Goal: Task Accomplishment & Management: Manage account settings

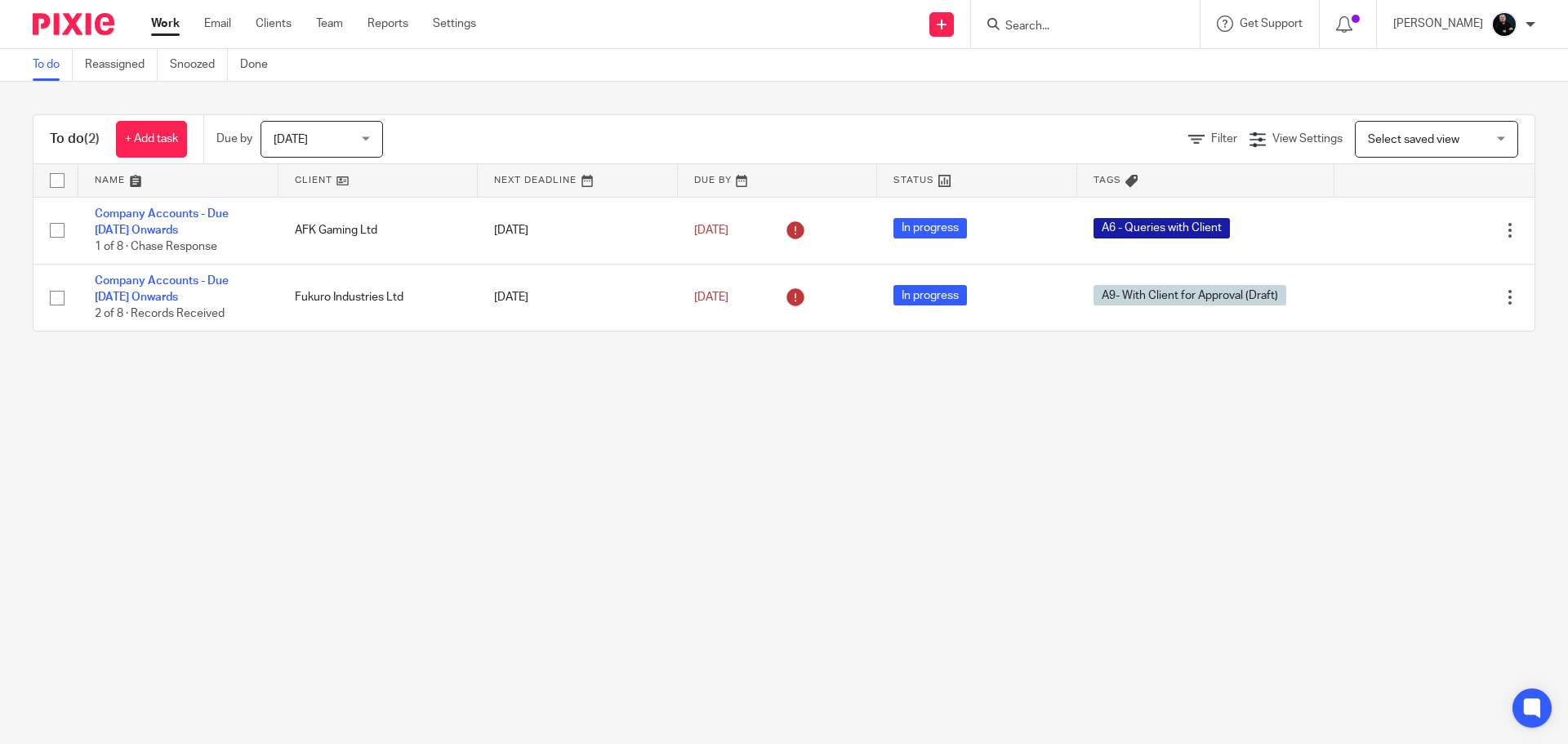
click at [1105, 30] on input "Search" at bounding box center [1076, 27] width 147 height 15
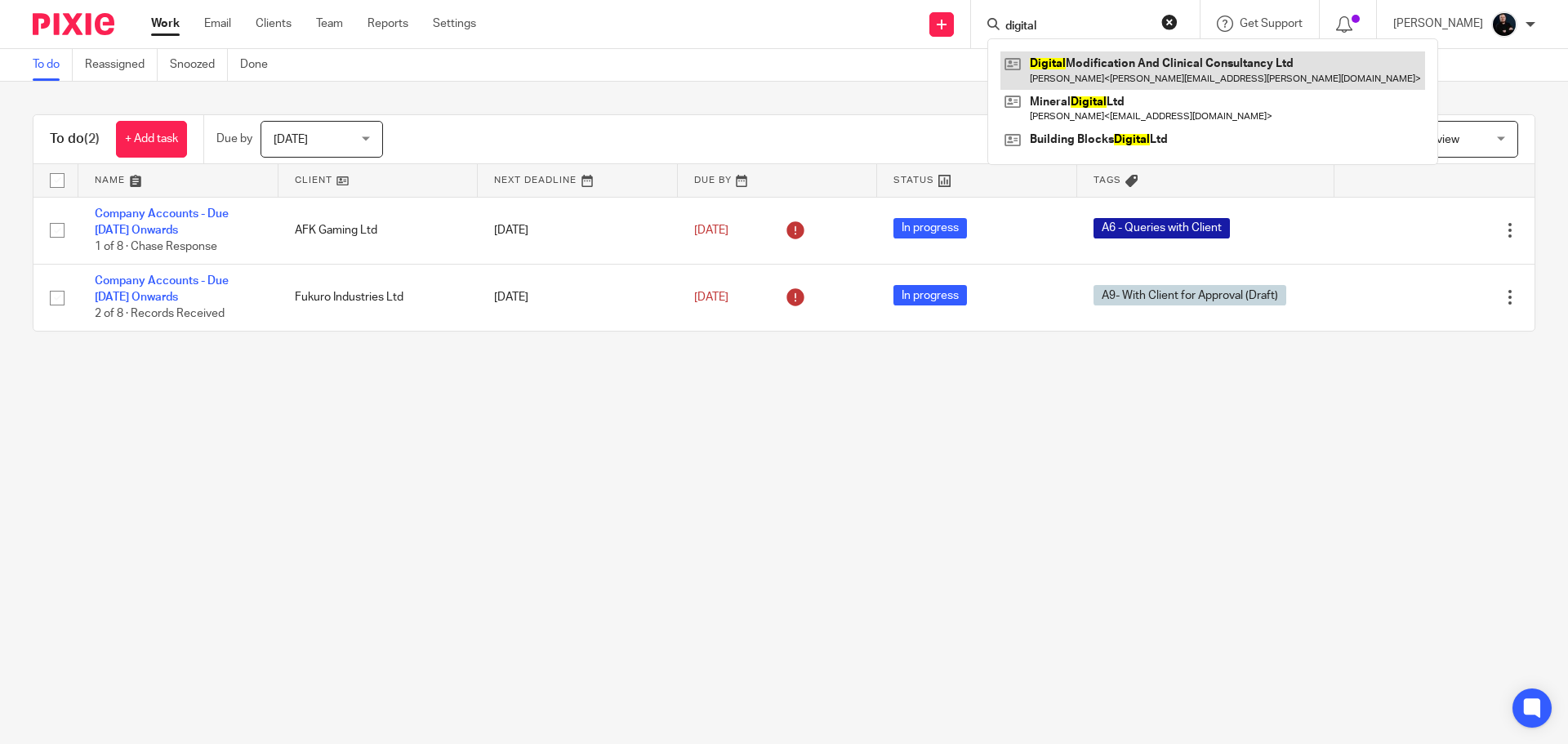
type input "digital"
click at [1108, 60] on link at bounding box center [1212, 69] width 424 height 37
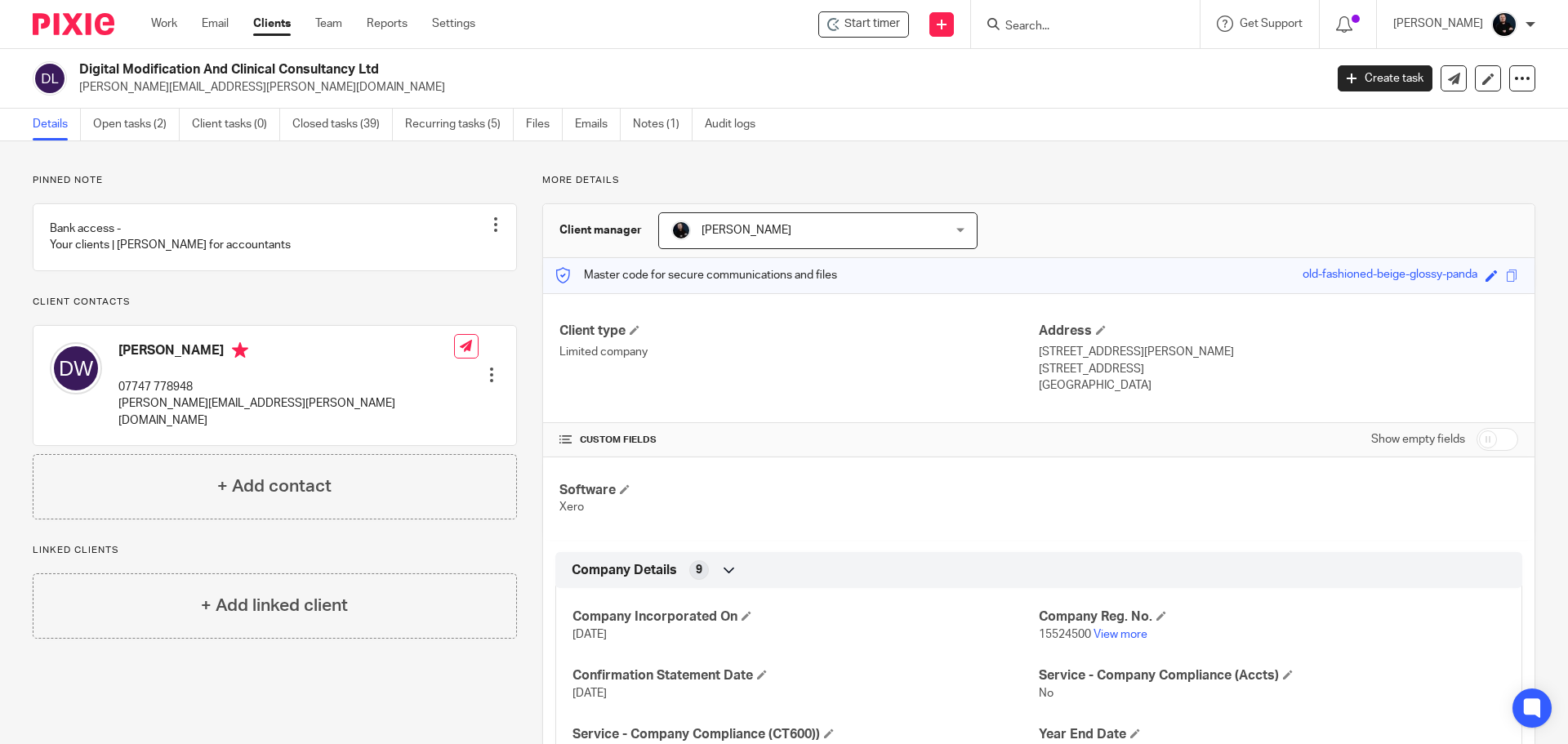
click at [238, 299] on div "Pinned note Bank access - Your clients | ANNA for accountants Unpin note Edit n…" at bounding box center [275, 346] width 484 height 346
click at [332, 25] on link "Team" at bounding box center [328, 23] width 27 height 16
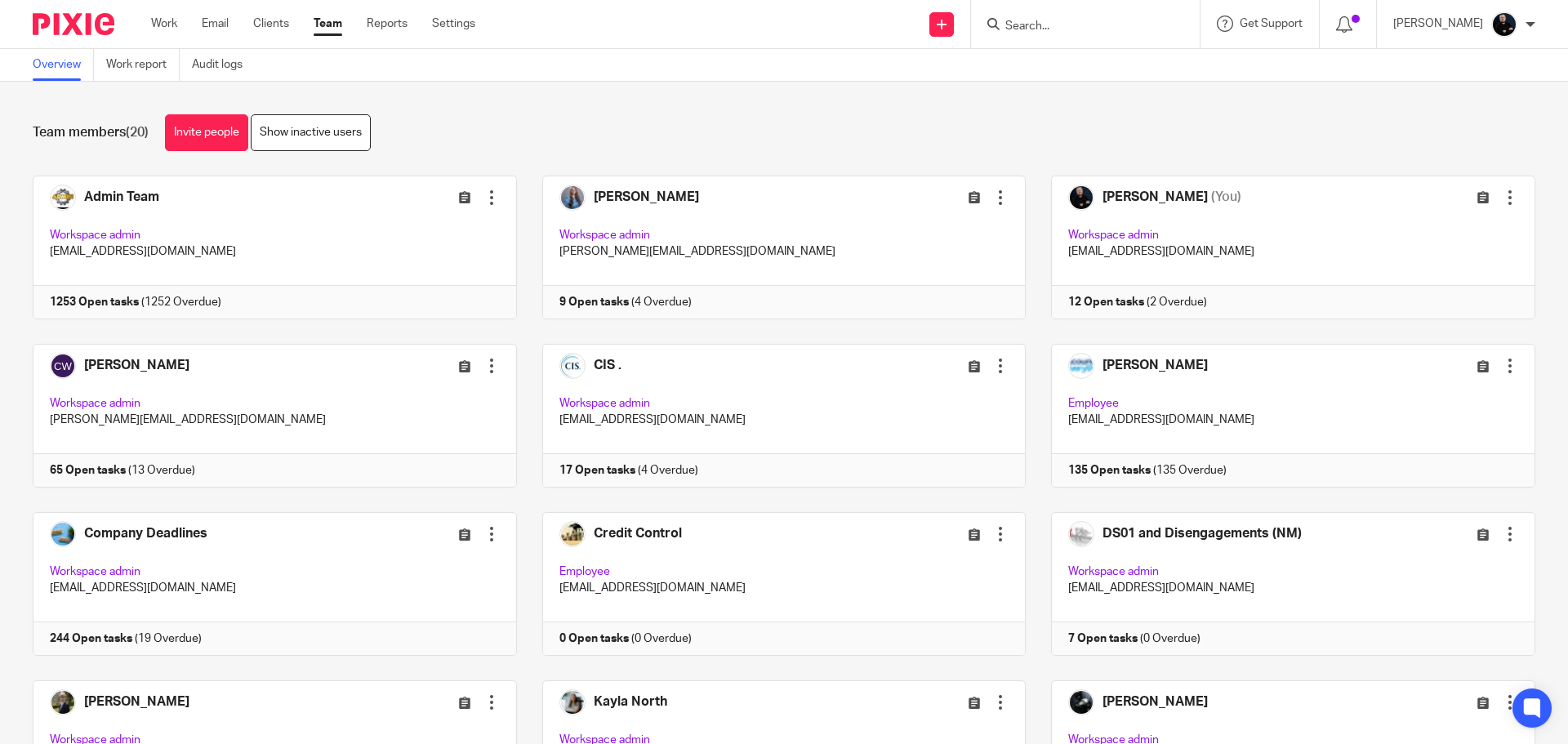
click at [449, 160] on div "Team members (20) Invite people Show inactive users Invite team members Add inv…" at bounding box center [784, 412] width 1568 height 662
click at [468, 162] on div "Team members (20) Invite people Show inactive users Invite team members Add inv…" at bounding box center [784, 412] width 1568 height 662
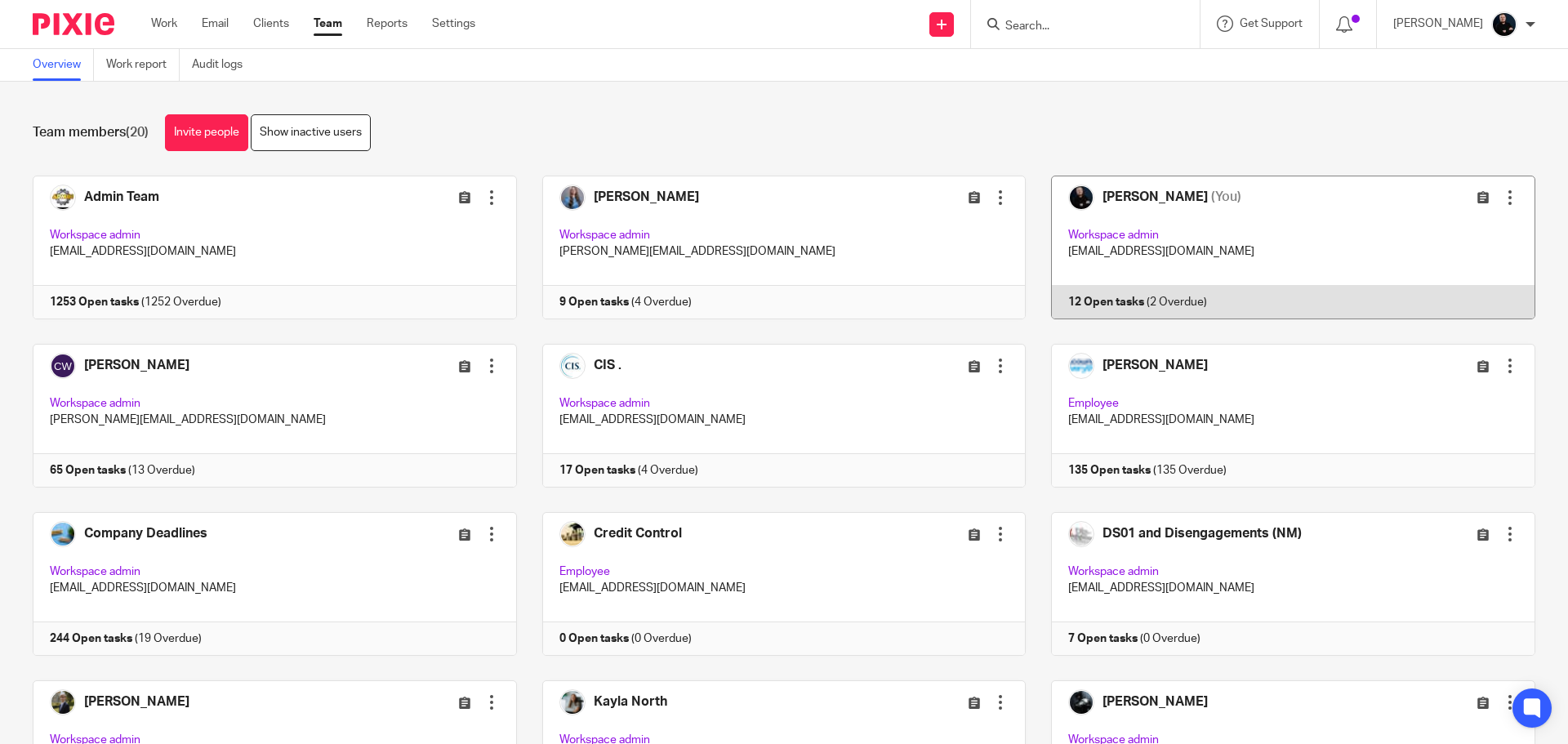
click at [1119, 189] on link at bounding box center [1280, 247] width 509 height 144
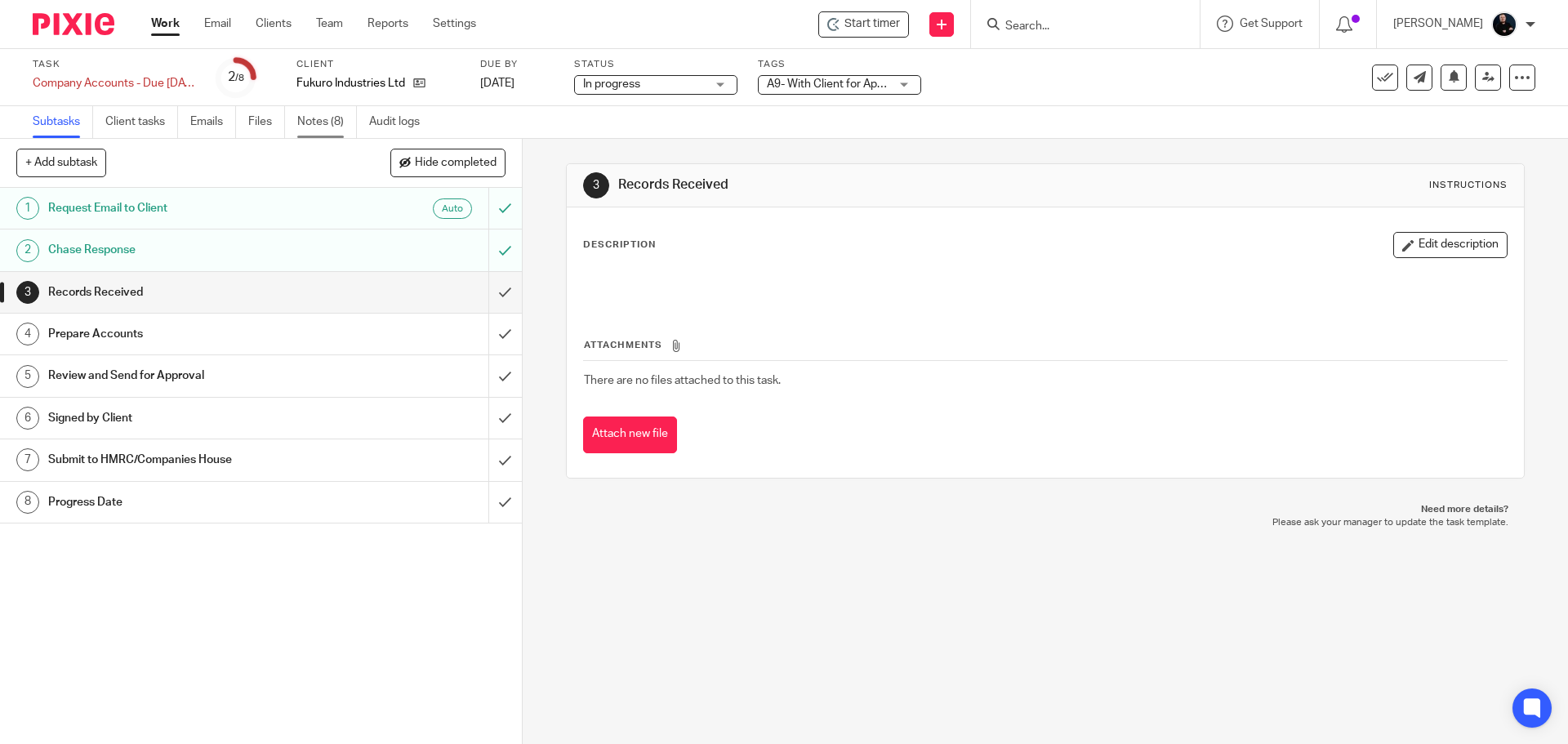
click at [326, 121] on link "Notes (8)" at bounding box center [327, 122] width 60 height 32
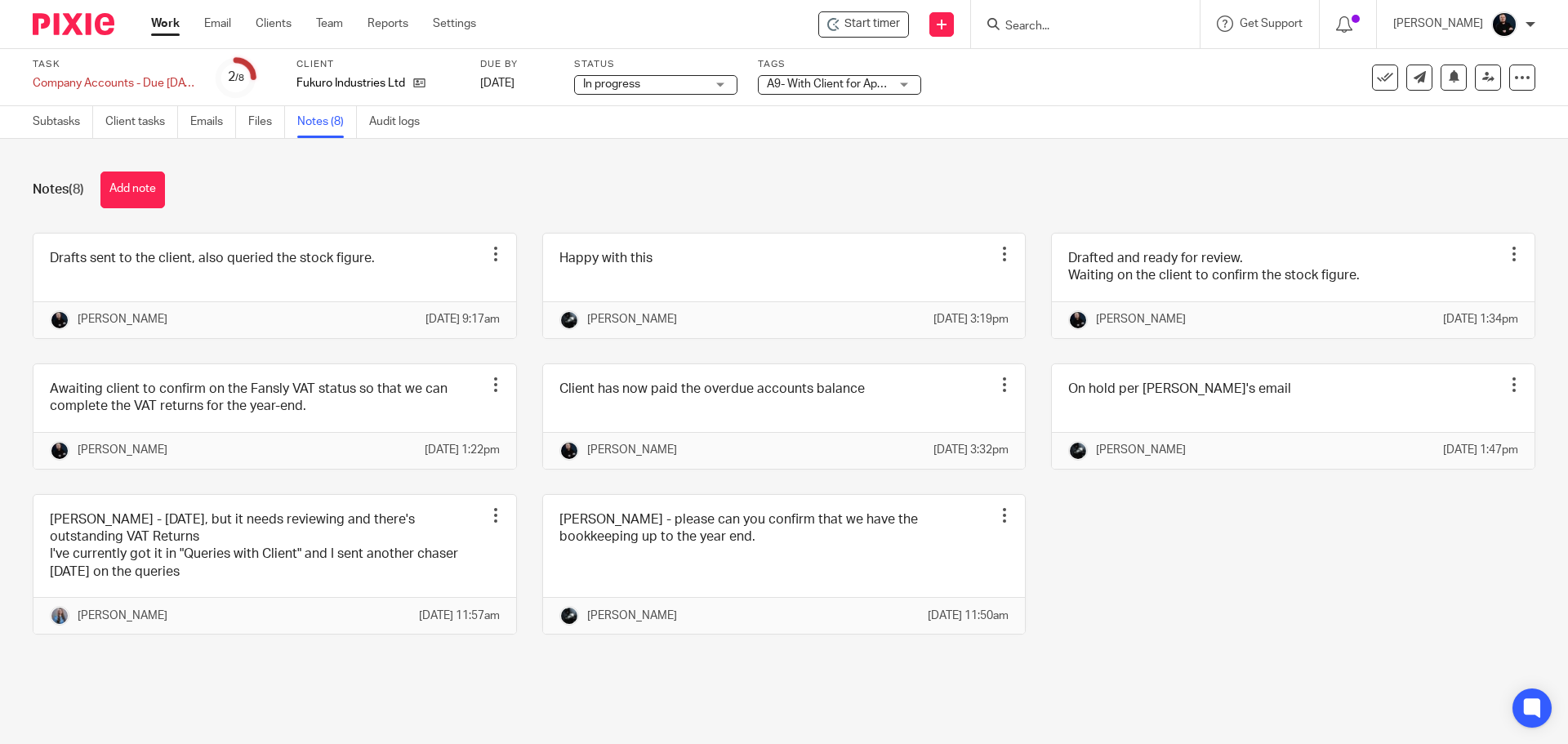
click at [331, 175] on div "Notes (8) Add note" at bounding box center [784, 190] width 1502 height 36
click at [128, 191] on button "Add note" at bounding box center [133, 190] width 64 height 36
click at [122, 189] on button "Add note" at bounding box center [133, 190] width 64 height 36
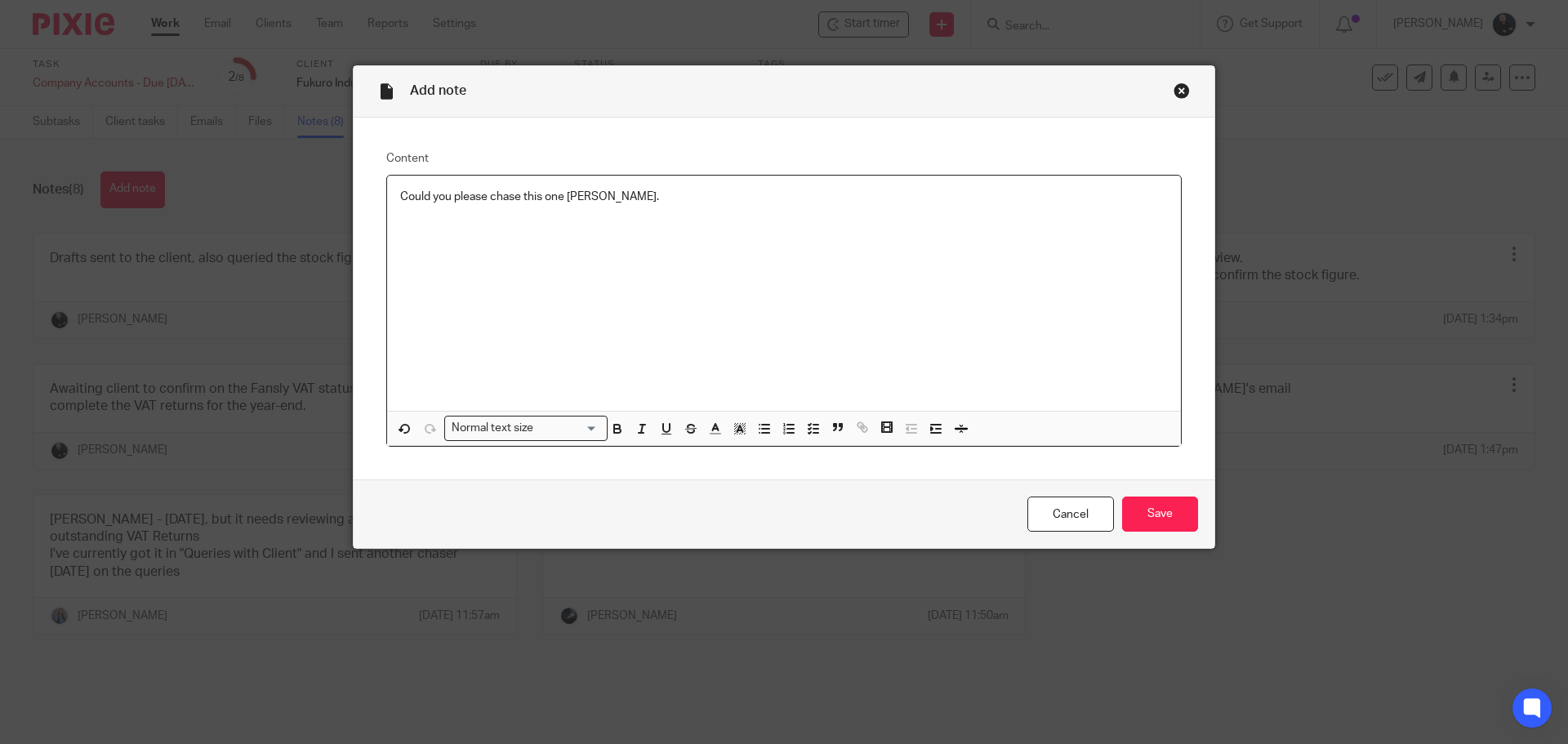
click at [605, 237] on div "Could you please chase this one Catherine." at bounding box center [784, 293] width 794 height 235
click at [606, 239] on div "Could you please chase this one Catherine." at bounding box center [784, 293] width 794 height 235
click at [603, 240] on div "Could you please chase this one Catherine." at bounding box center [784, 293] width 794 height 235
click at [1126, 521] on input "Save" at bounding box center [1160, 514] width 76 height 35
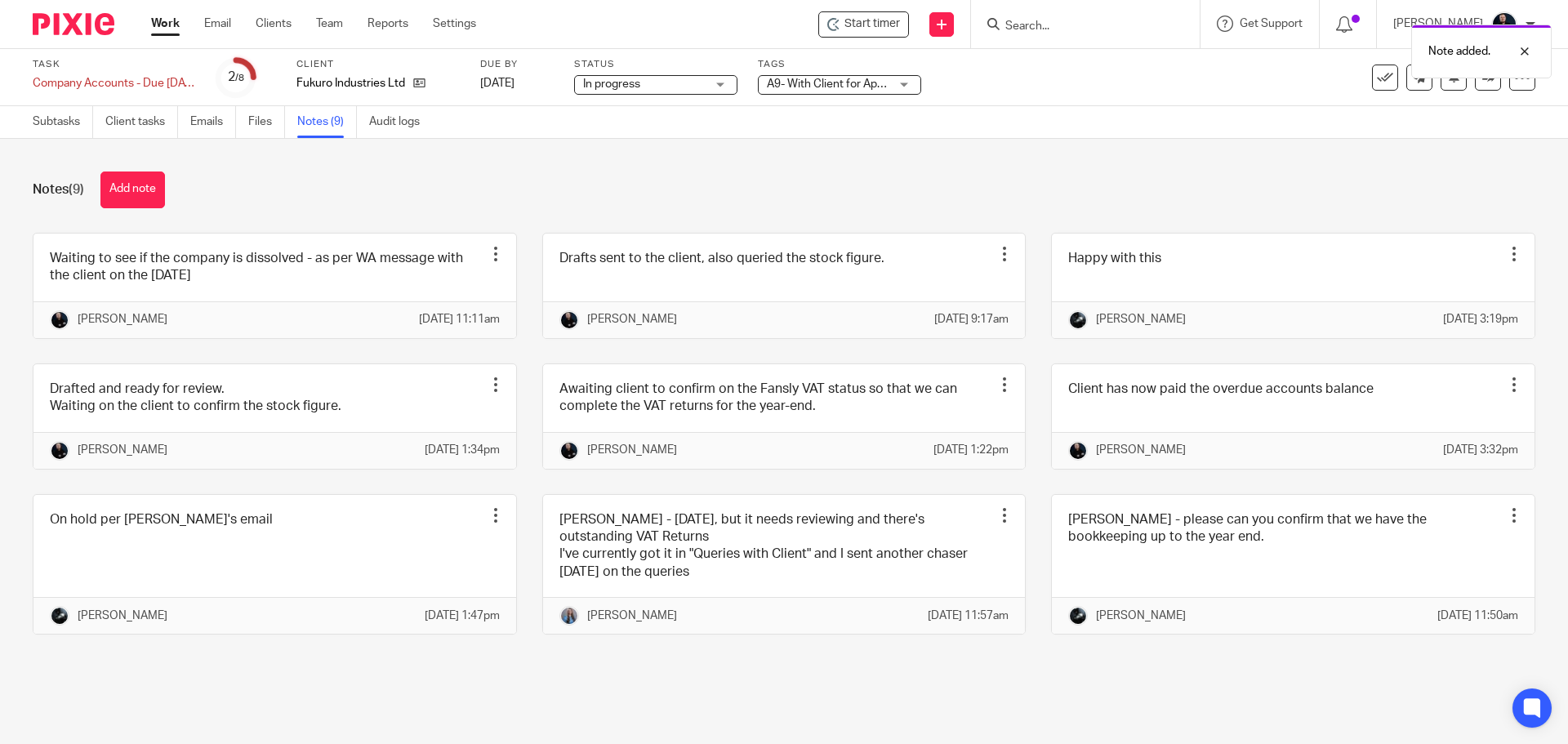
click at [809, 86] on span "A9- With Client for Approval (Draft)" at bounding box center [855, 83] width 176 height 11
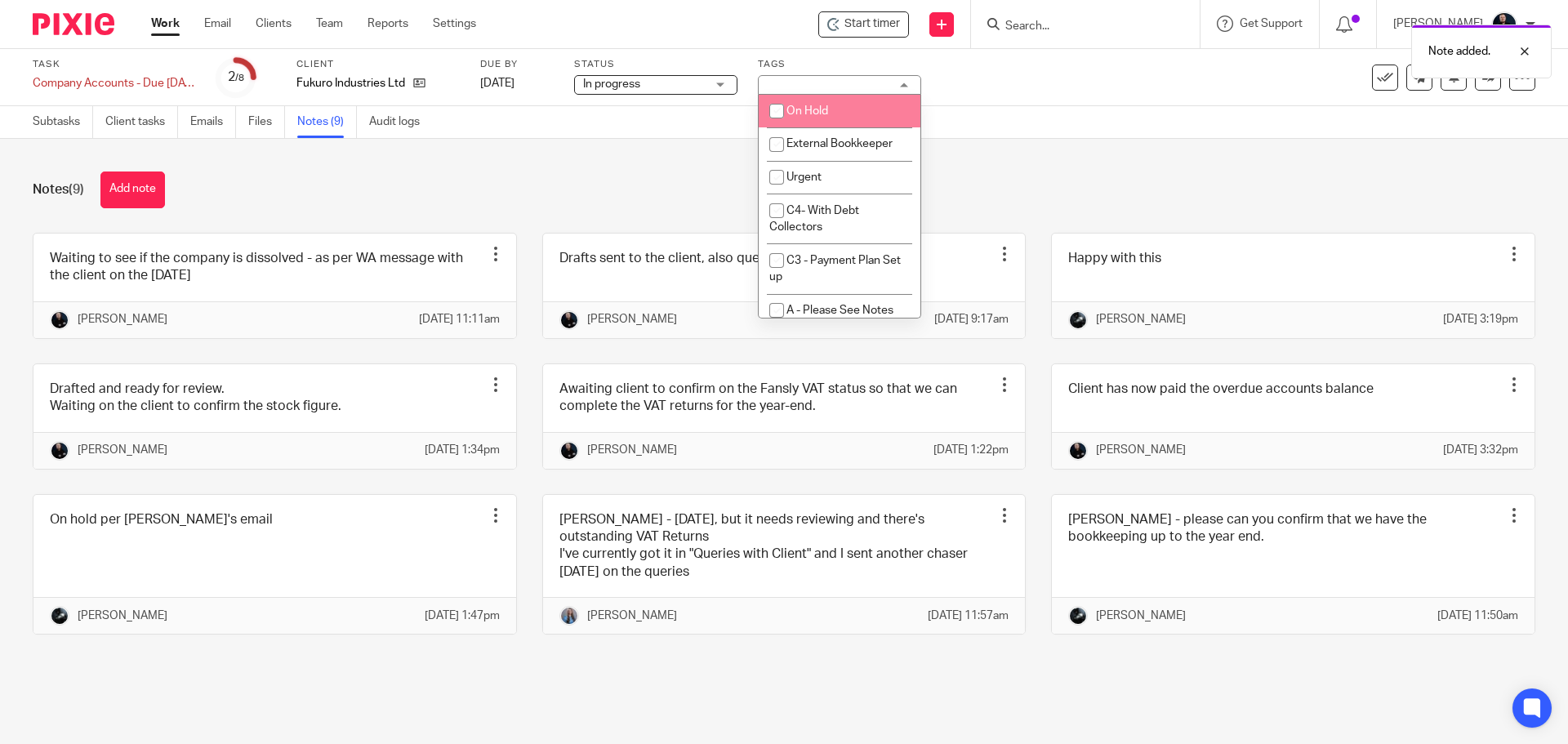
click at [796, 111] on span "On Hold" at bounding box center [807, 110] width 42 height 11
checkbox input "true"
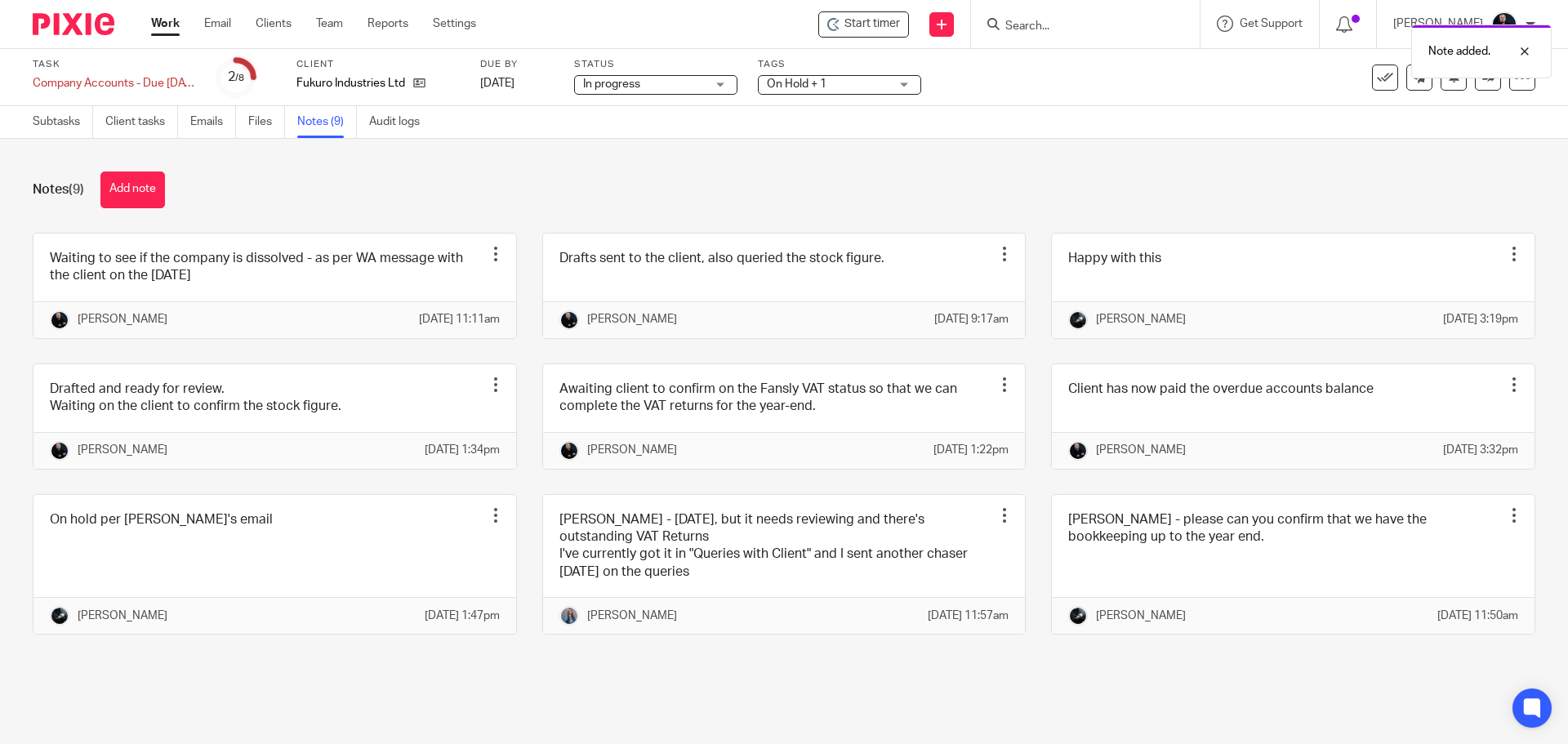
click at [611, 167] on div "Notes (9) Add note Waiting to see if the company is dissolved - as per WA messa…" at bounding box center [784, 415] width 1568 height 553
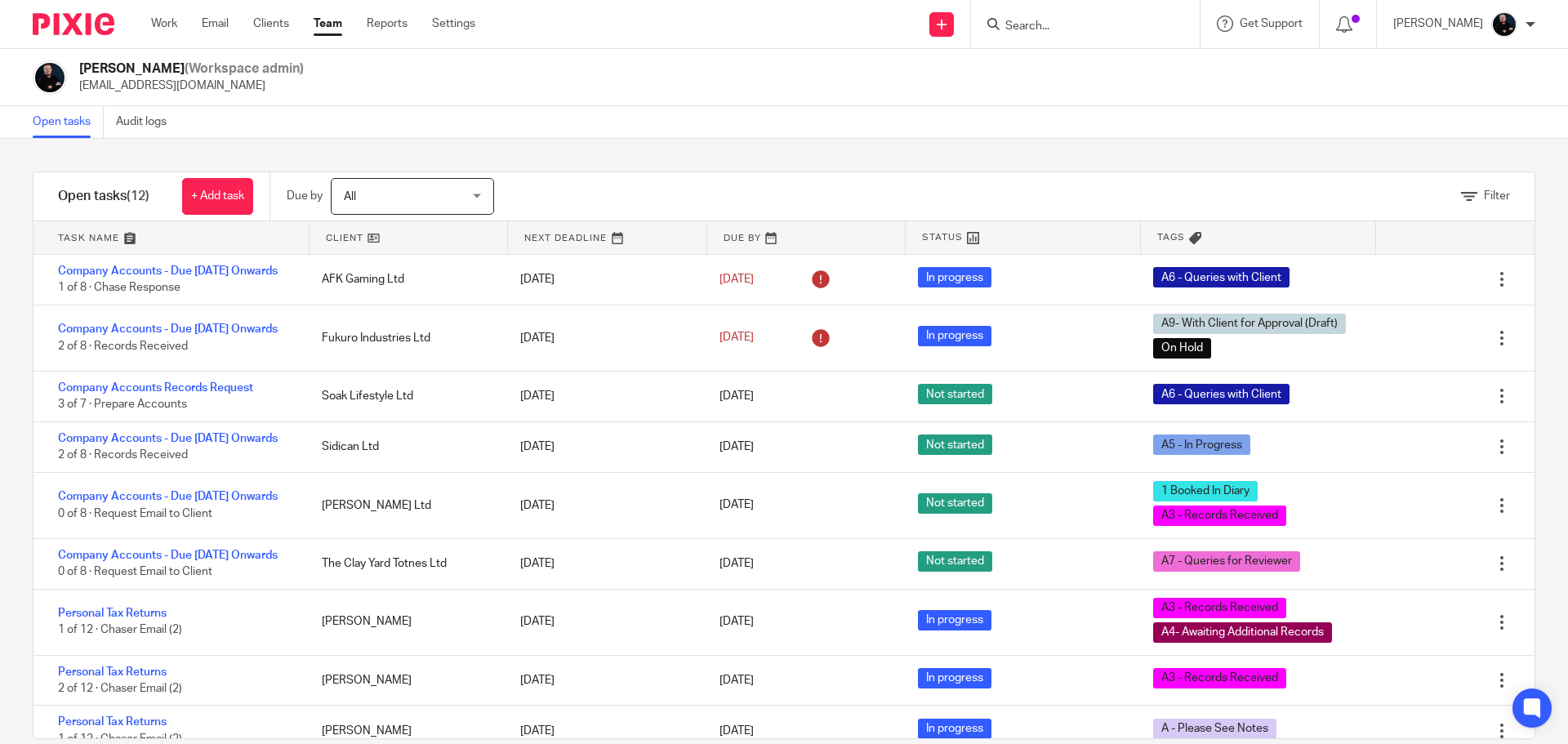
click at [824, 169] on div "Filter tasks Only show tasks matching all of these conditions 1 Client name Is …" at bounding box center [784, 441] width 1568 height 605
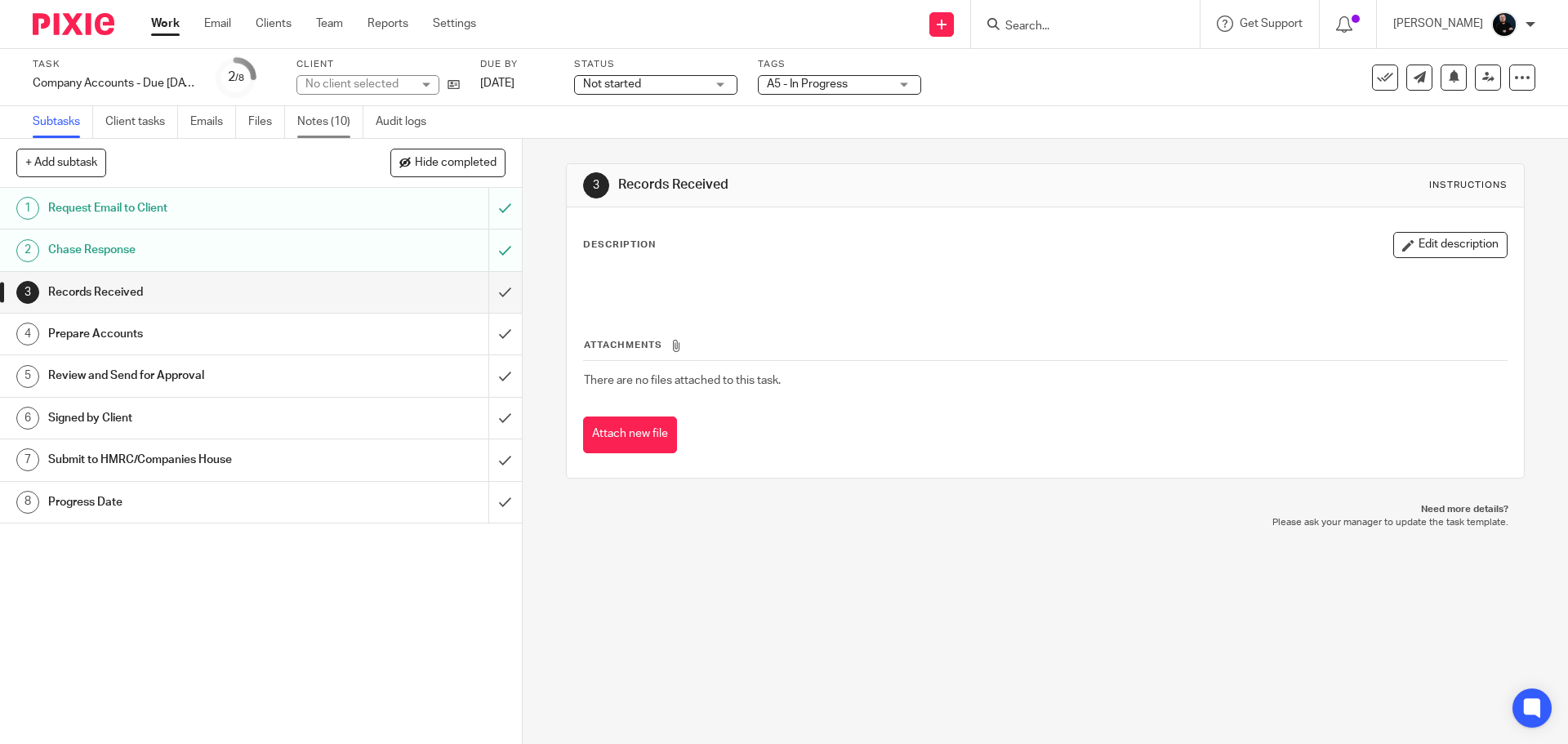
click at [336, 116] on link "Notes (10)" at bounding box center [331, 122] width 66 height 32
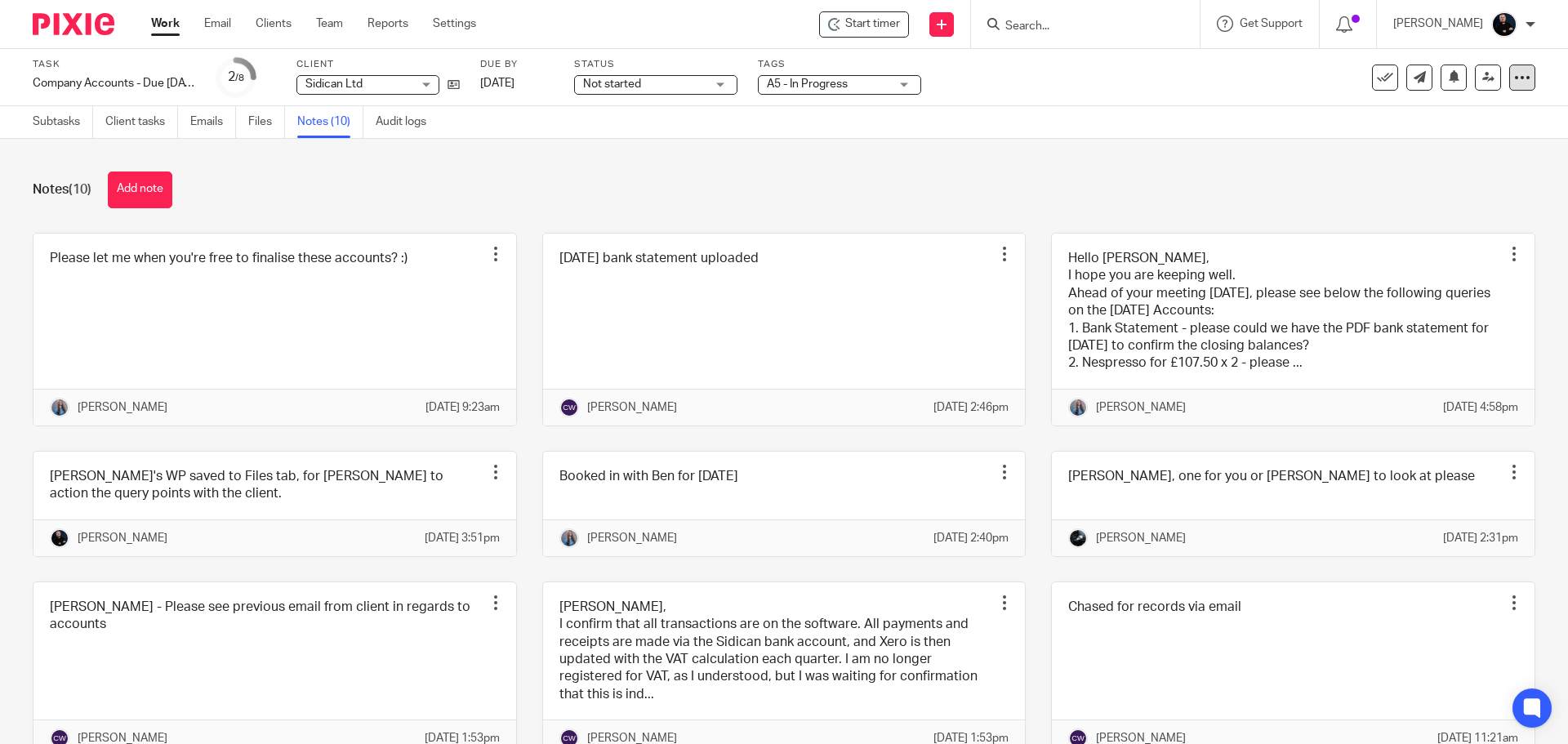
click at [1514, 80] on icon at bounding box center [1522, 77] width 16 height 16
click at [1447, 76] on icon at bounding box center [1453, 76] width 12 height 12
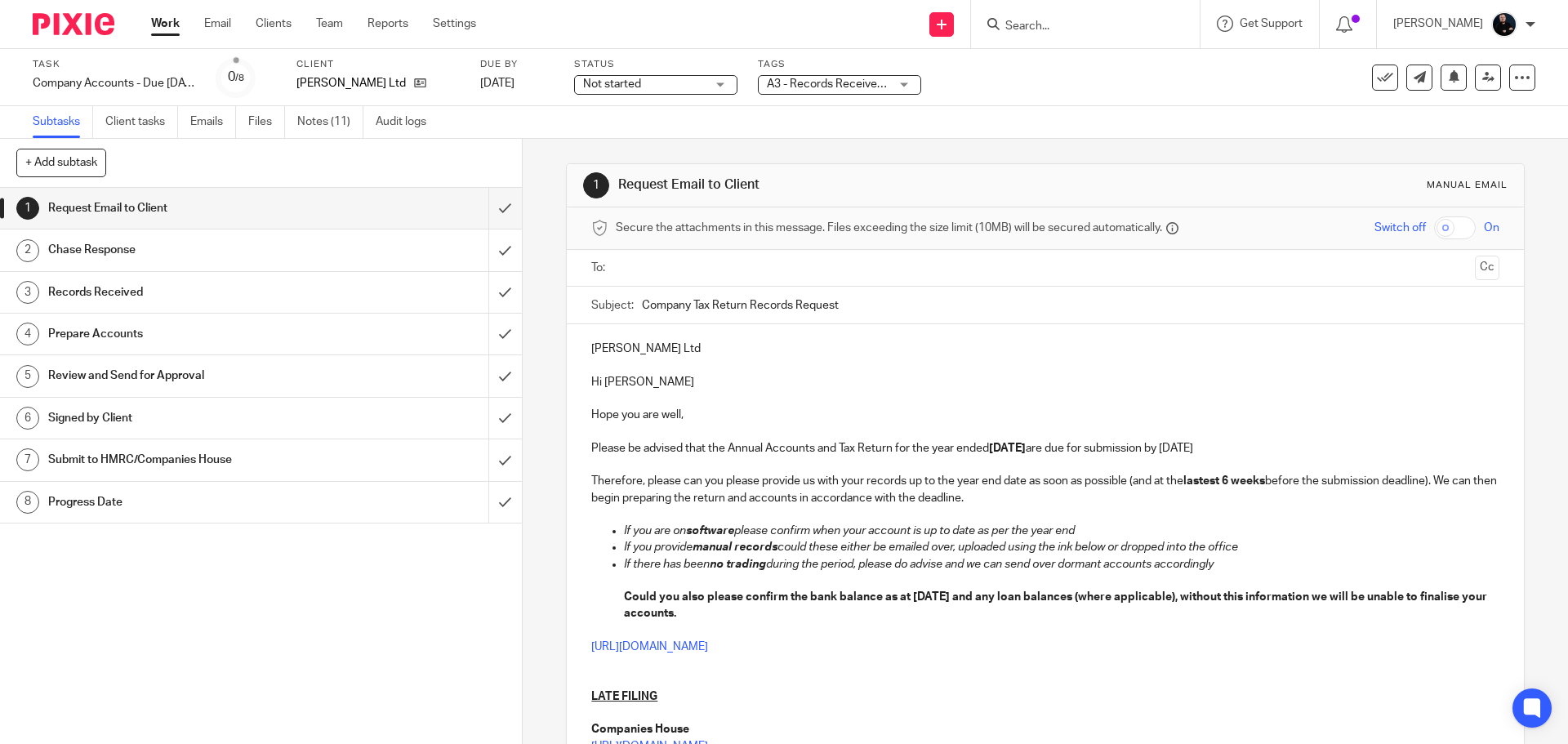
click at [326, 115] on link "Notes (11)" at bounding box center [331, 122] width 66 height 32
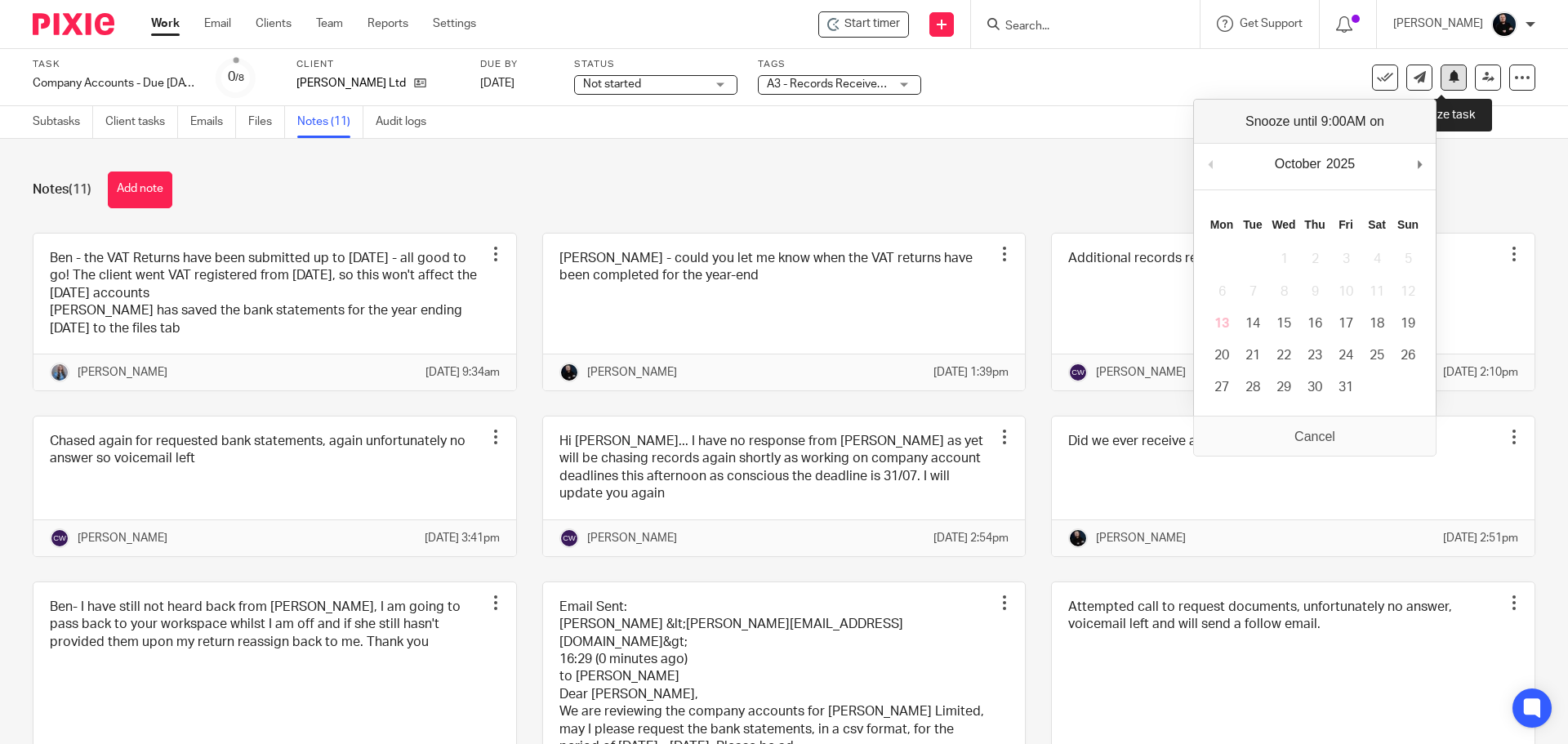
click at [1452, 76] on button at bounding box center [1453, 77] width 26 height 26
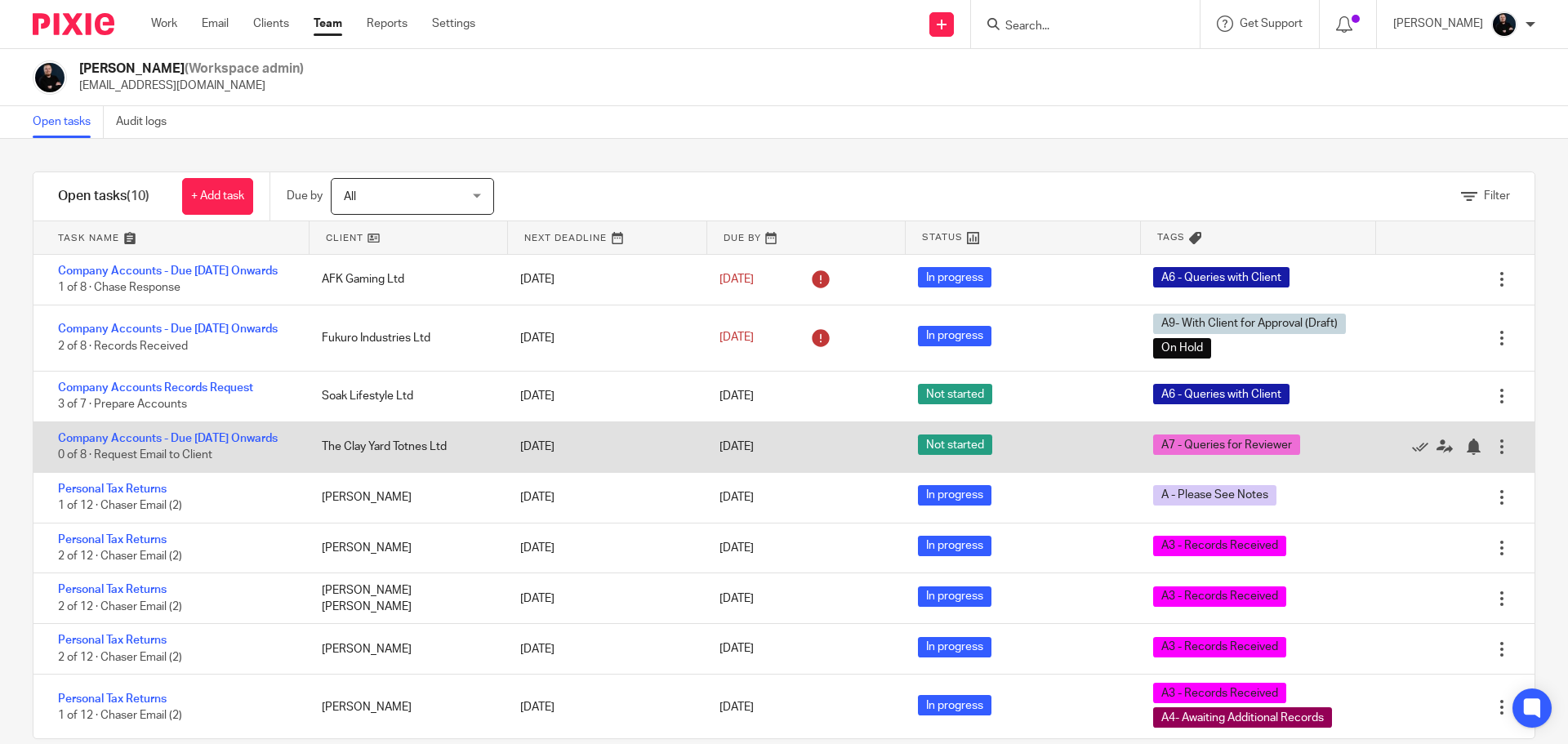
scroll to position [87, 0]
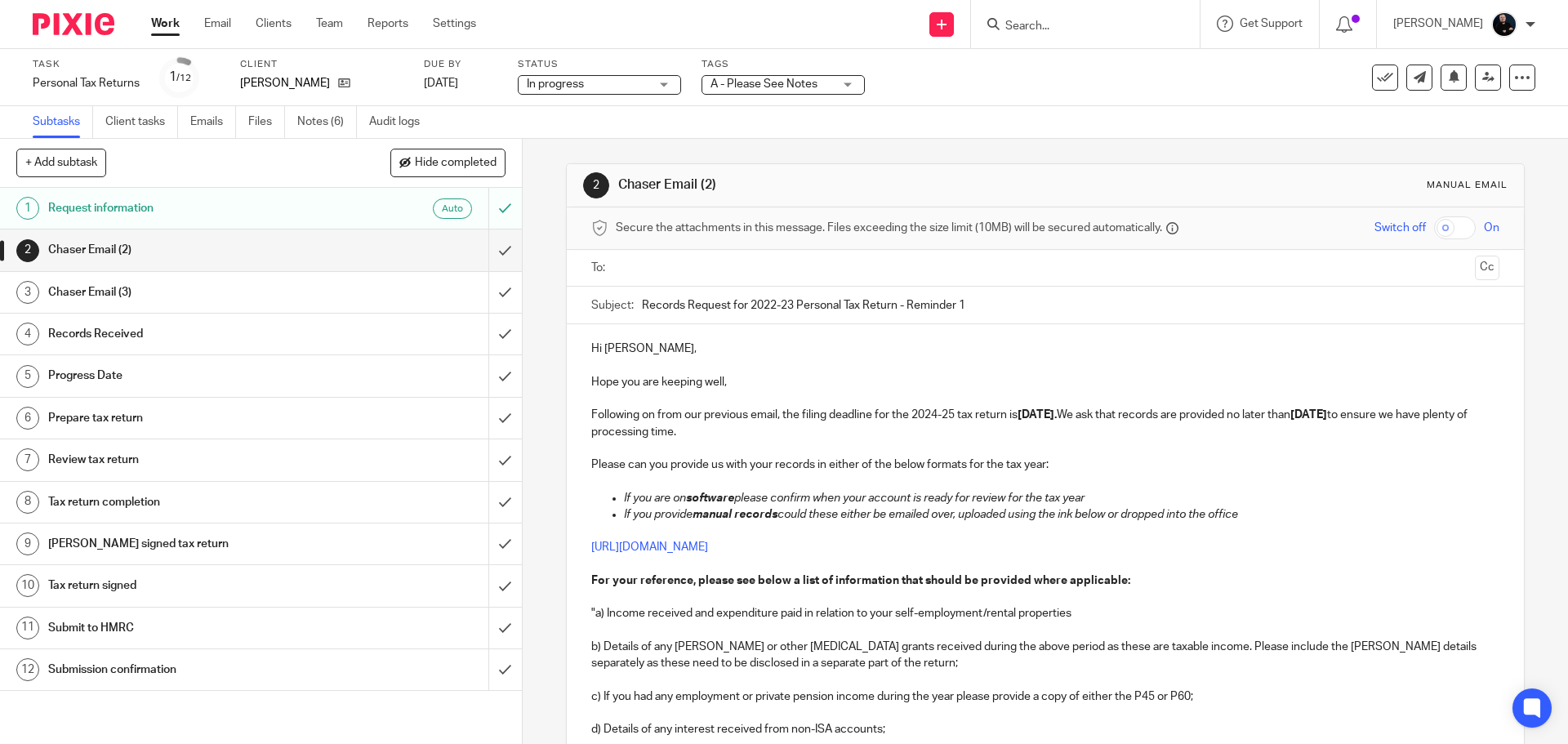
click at [304, 118] on link "Notes (6)" at bounding box center [327, 122] width 60 height 32
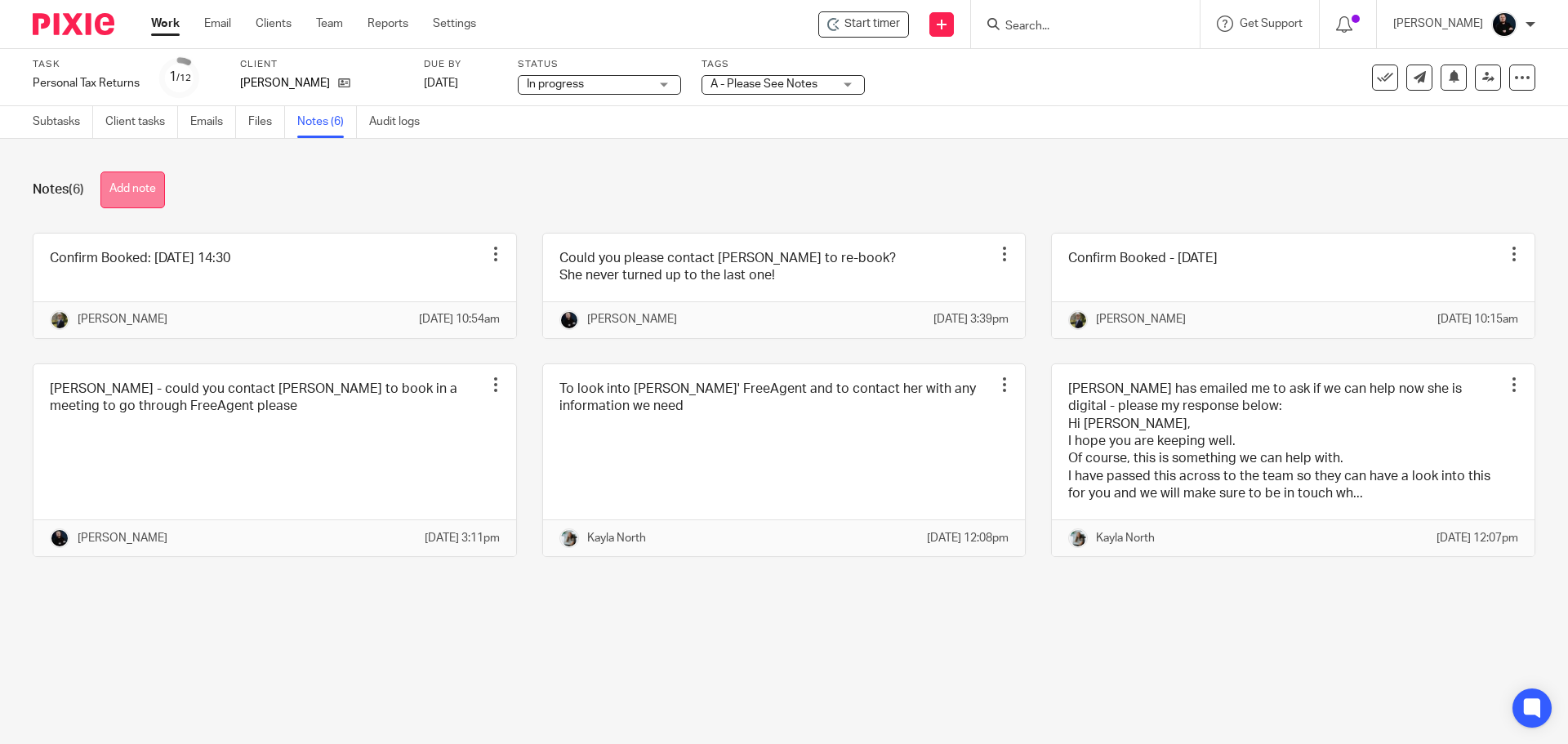
click at [145, 187] on button "Add note" at bounding box center [133, 190] width 64 height 36
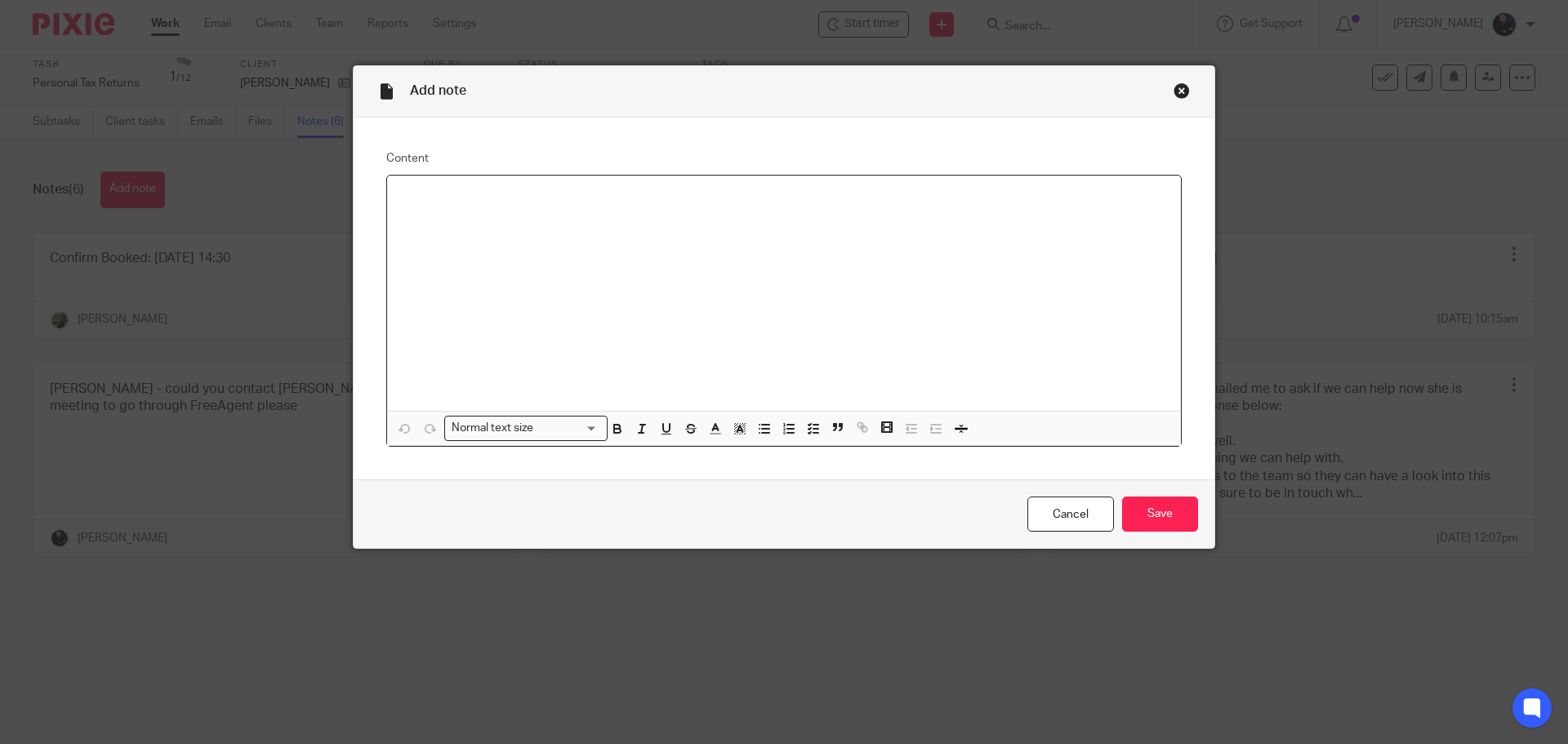
click at [608, 331] on div at bounding box center [784, 293] width 794 height 235
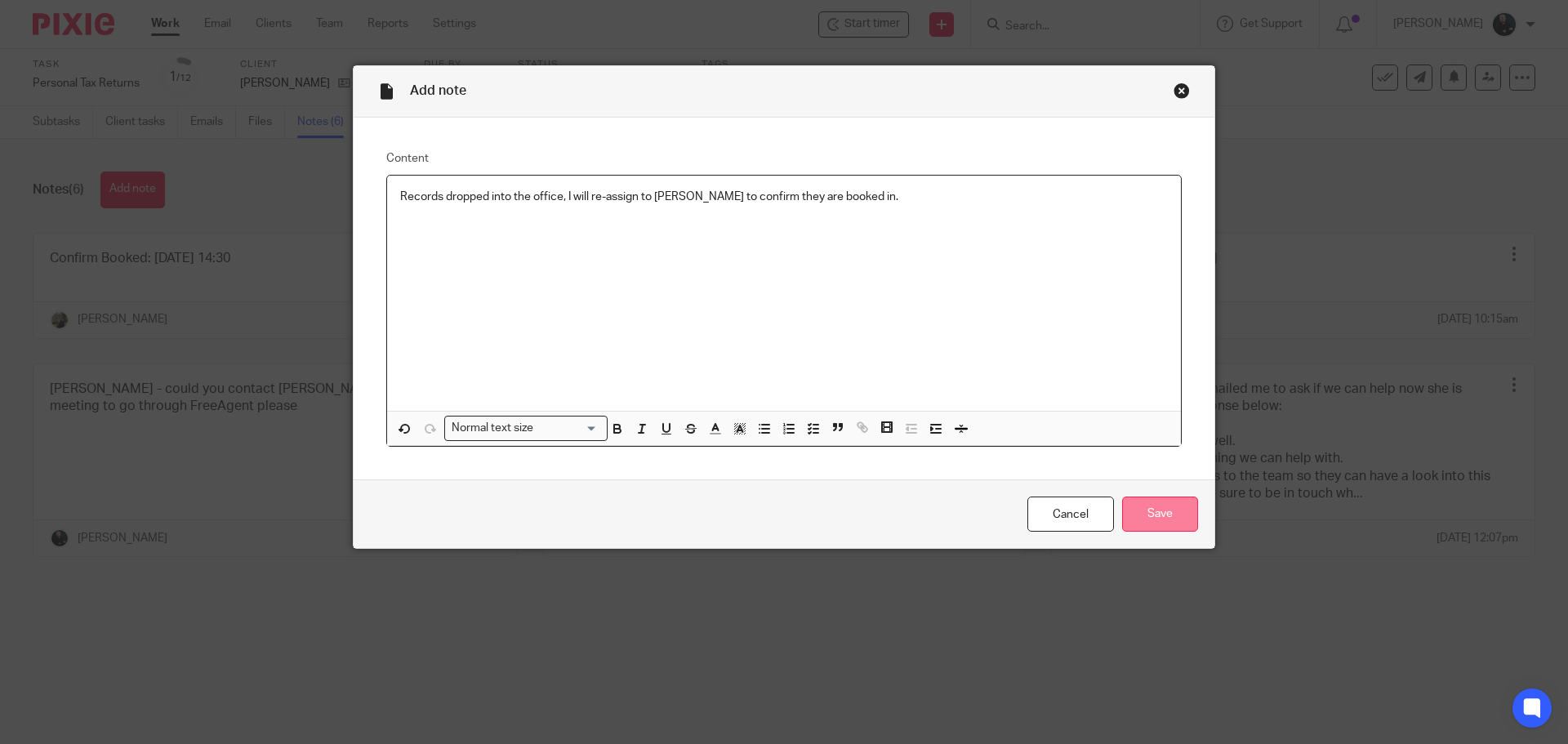
click at [1155, 518] on input "Save" at bounding box center [1160, 514] width 76 height 35
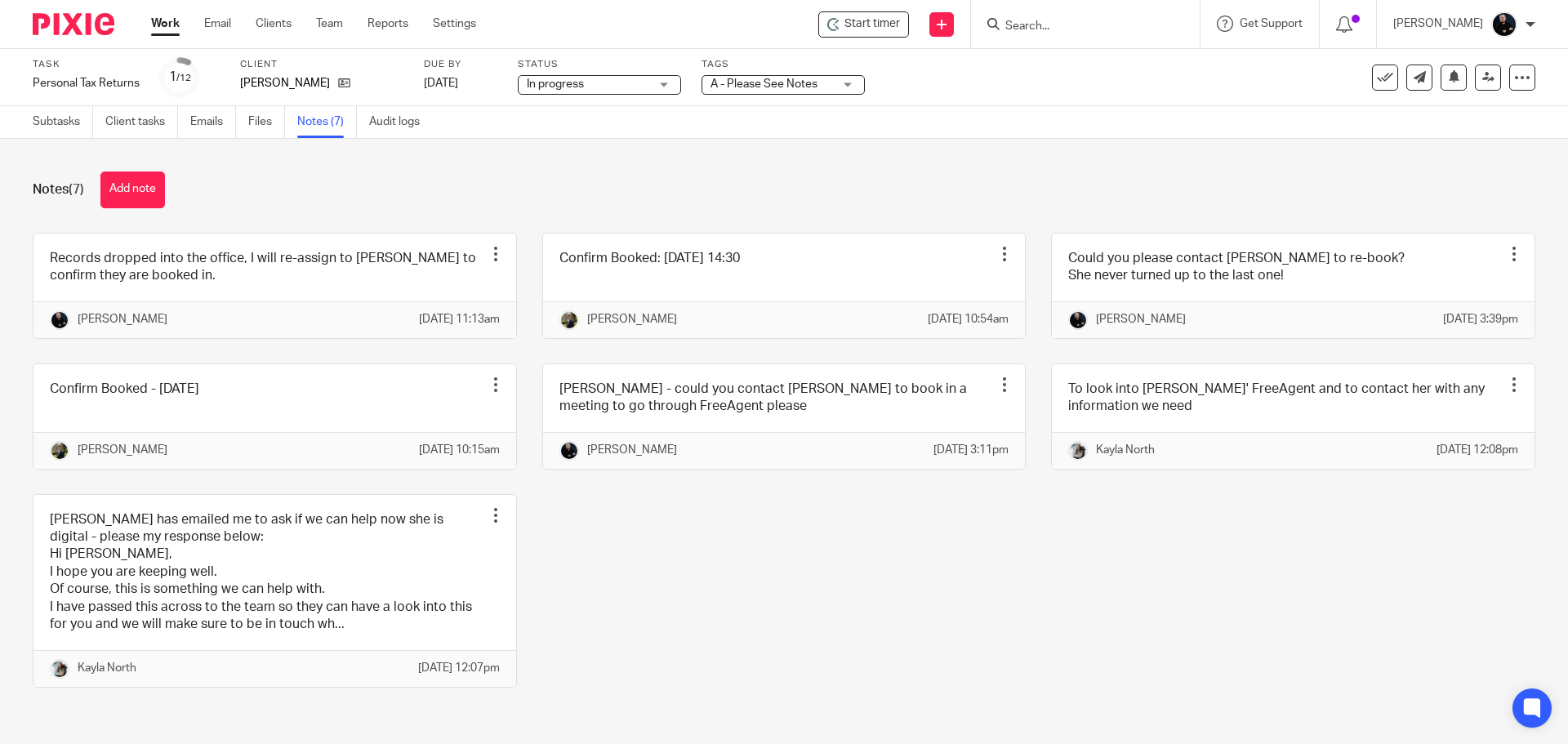
drag, startPoint x: 0, startPoint y: 0, endPoint x: 1476, endPoint y: 77, distance: 1478.0
click at [1476, 77] on div "Note added." at bounding box center [1167, 48] width 768 height 63
click at [1521, 53] on div at bounding box center [1512, 51] width 44 height 20
click at [1482, 75] on icon at bounding box center [1488, 77] width 12 height 12
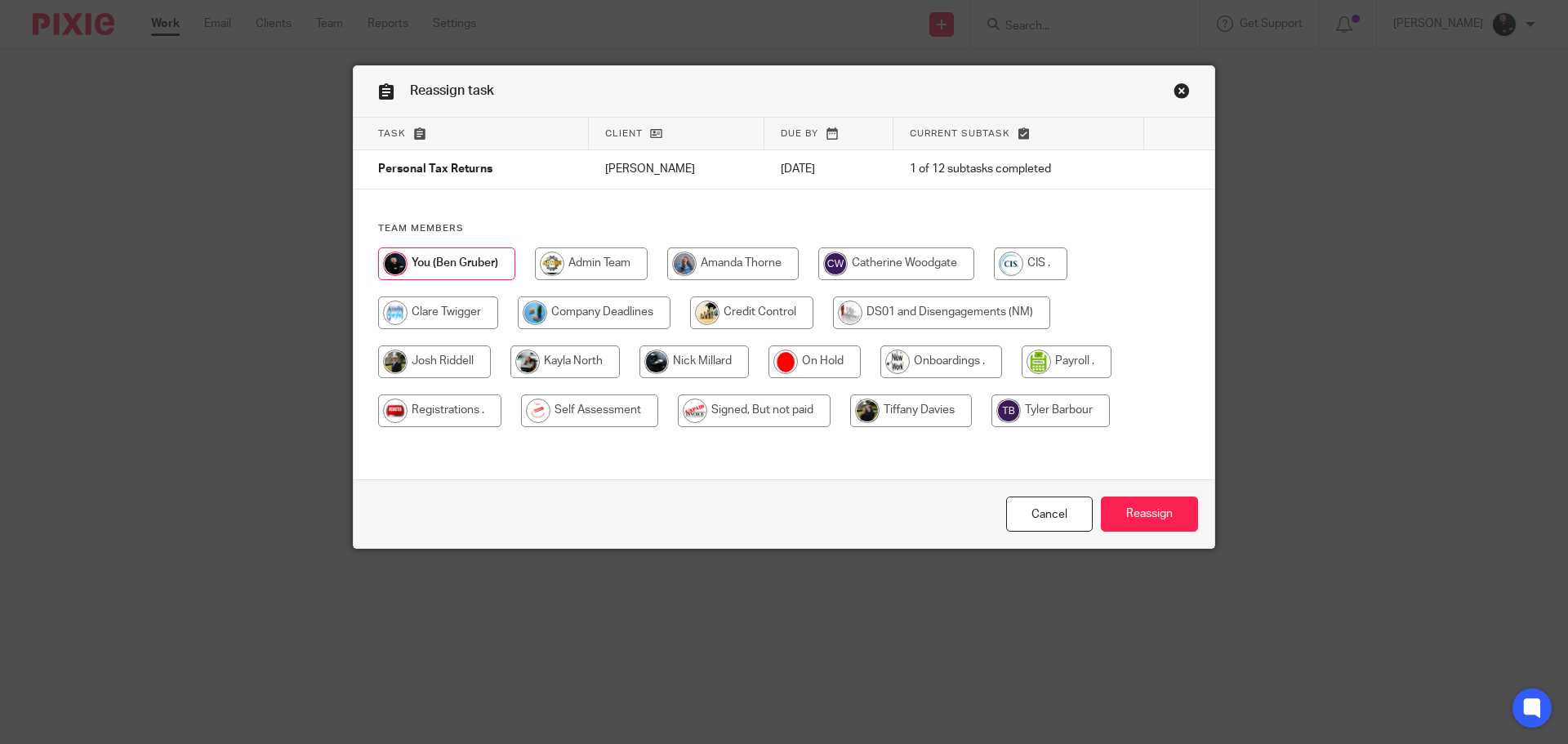
click at [850, 261] on input "radio" at bounding box center [896, 264] width 156 height 33
radio input "true"
click at [1100, 497] on input "Reassign" at bounding box center [1149, 514] width 97 height 35
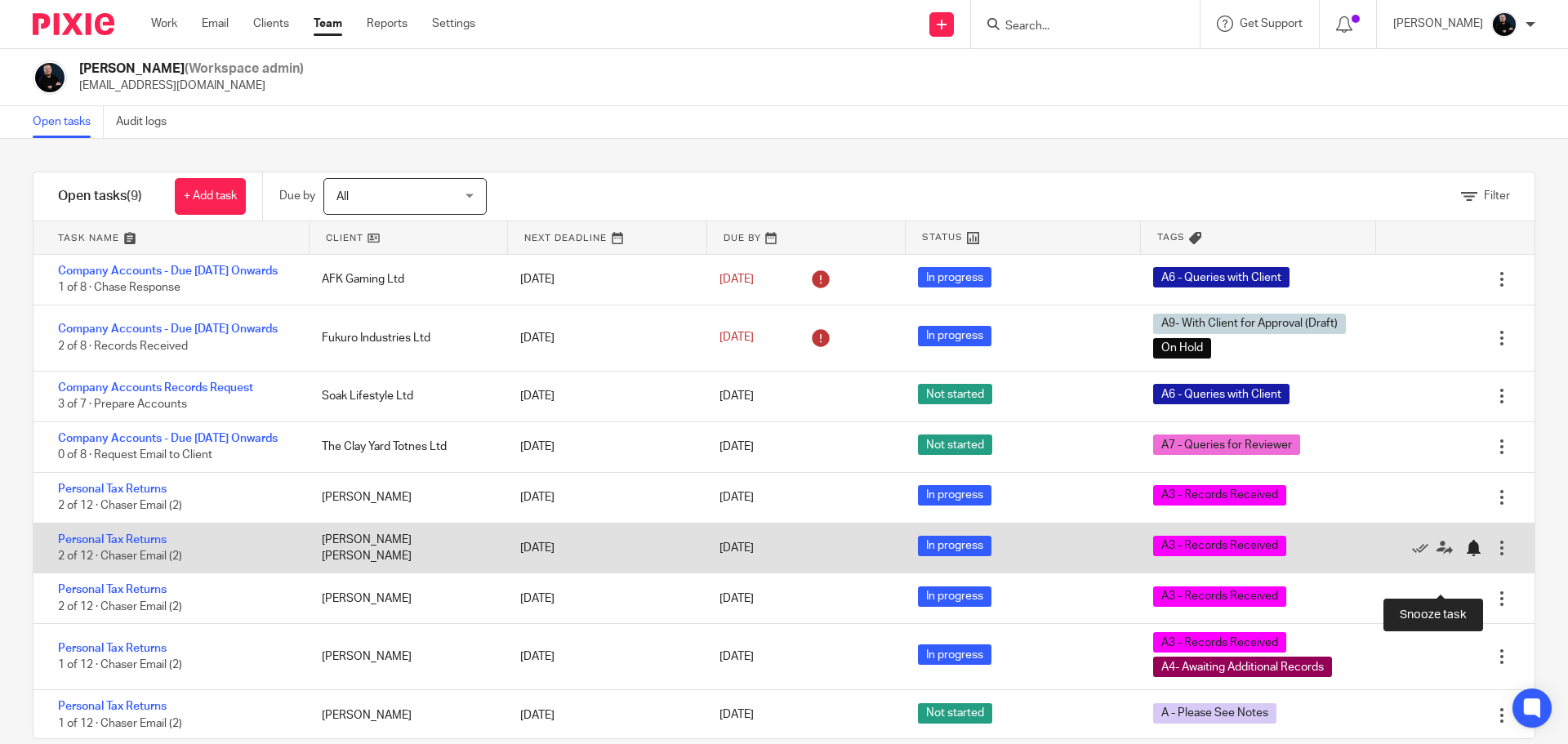
click at [1465, 556] on div at bounding box center [1473, 548] width 16 height 16
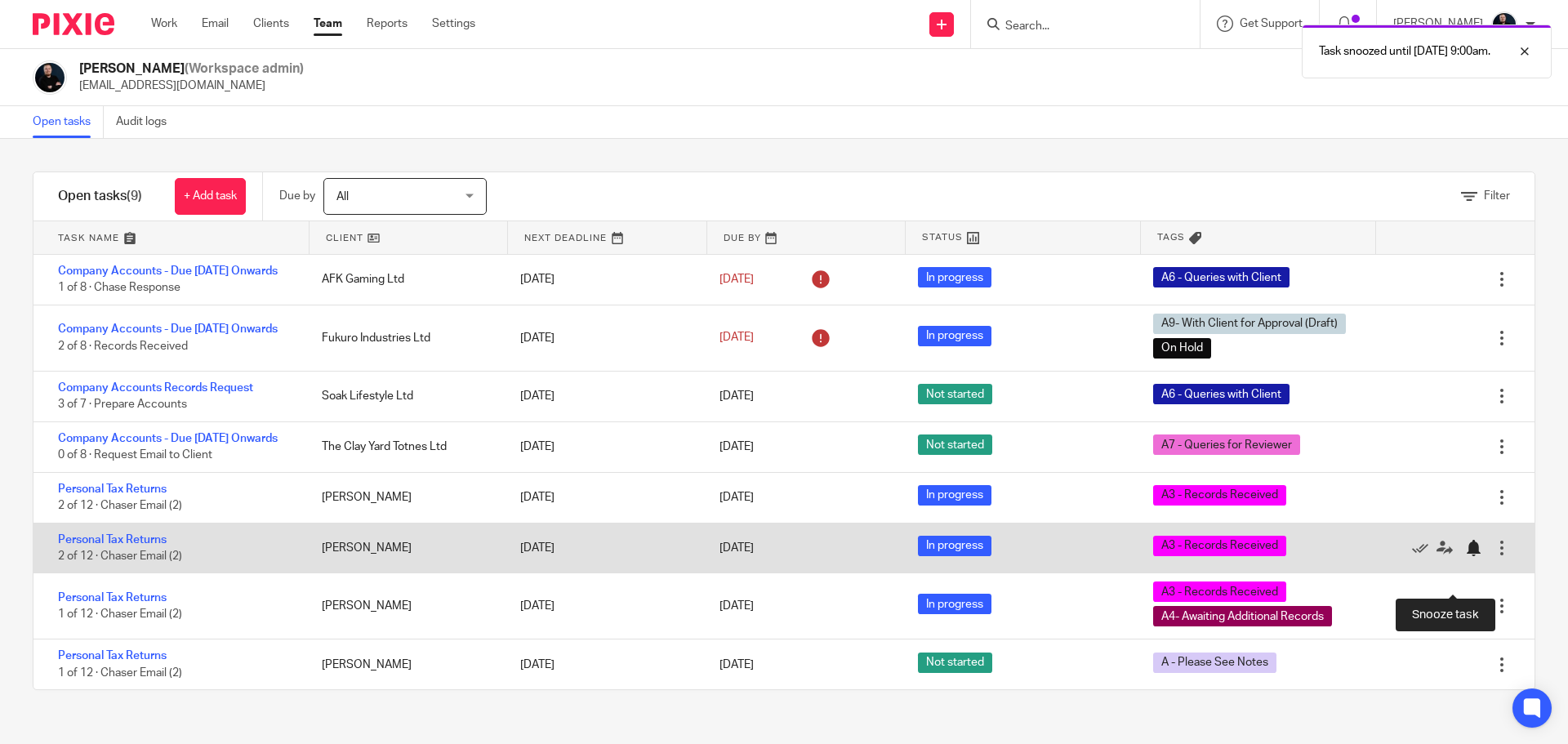
click at [1465, 556] on div at bounding box center [1473, 548] width 16 height 16
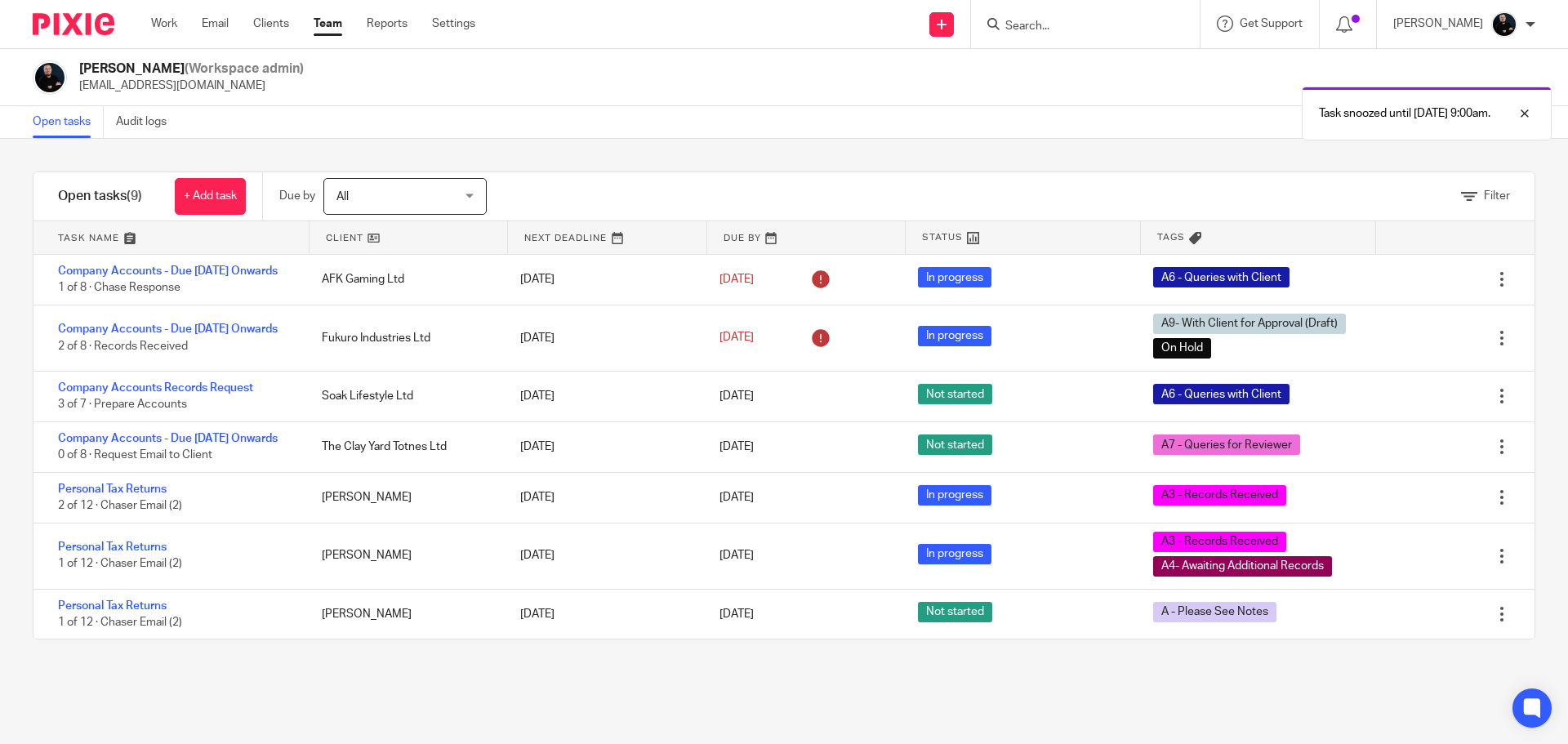
click at [357, 680] on div "Filter tasks Only show tasks matching all of these conditions 1 Client name Is …" at bounding box center [784, 441] width 1568 height 605
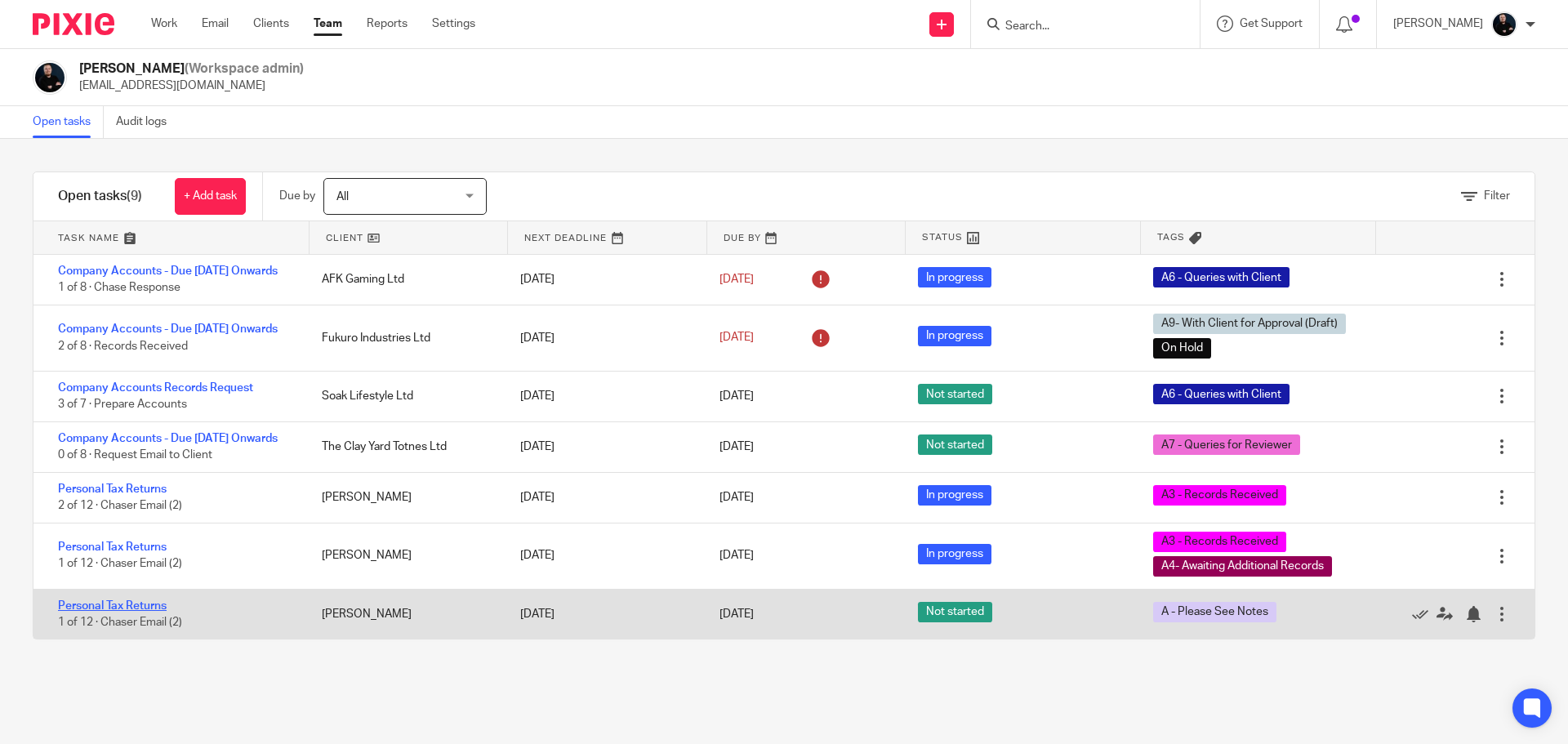
click at [115, 612] on link "Personal Tax Returns" at bounding box center [112, 606] width 108 height 11
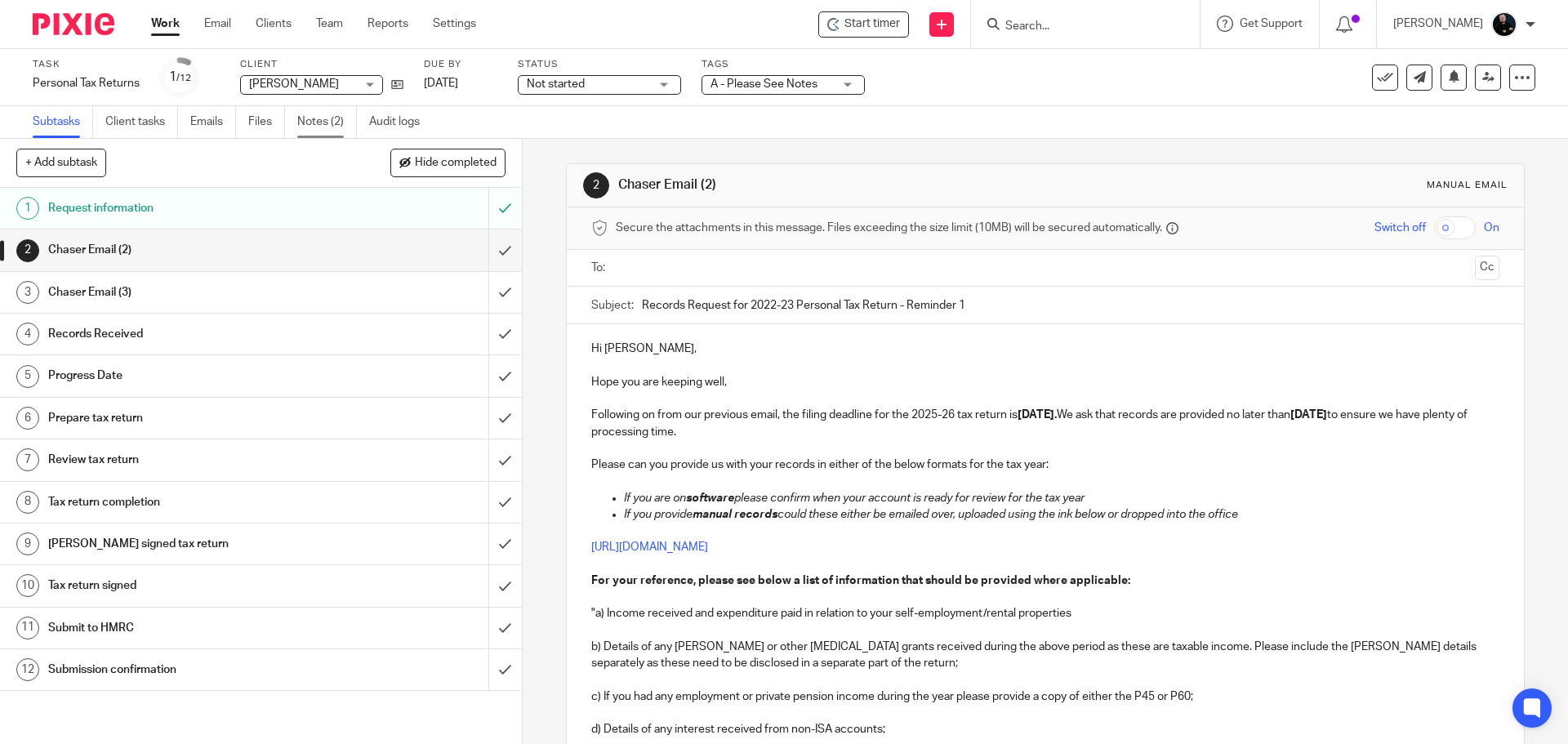
click at [324, 122] on link "Notes (2)" at bounding box center [327, 122] width 60 height 32
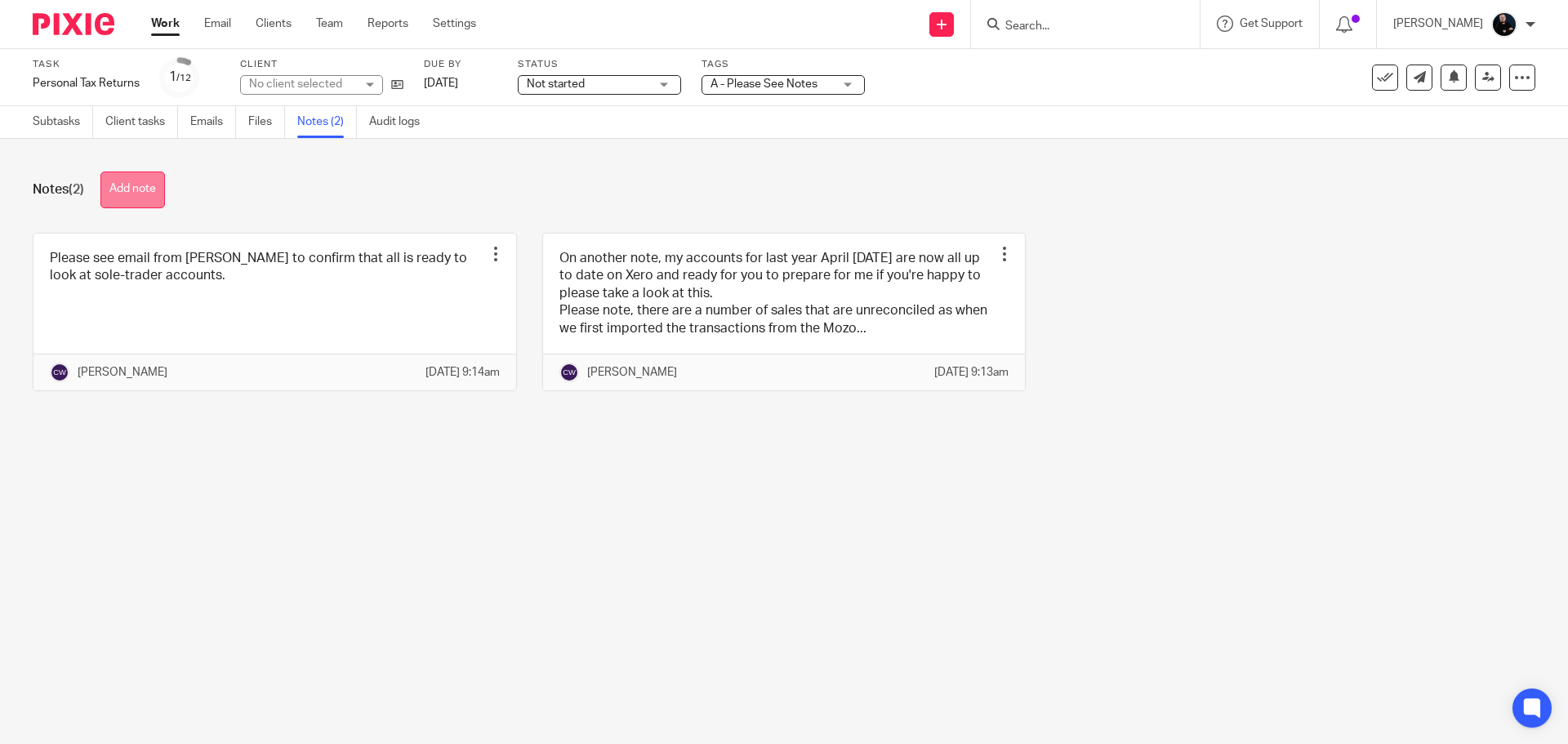
click at [134, 193] on button "Add note" at bounding box center [133, 190] width 64 height 36
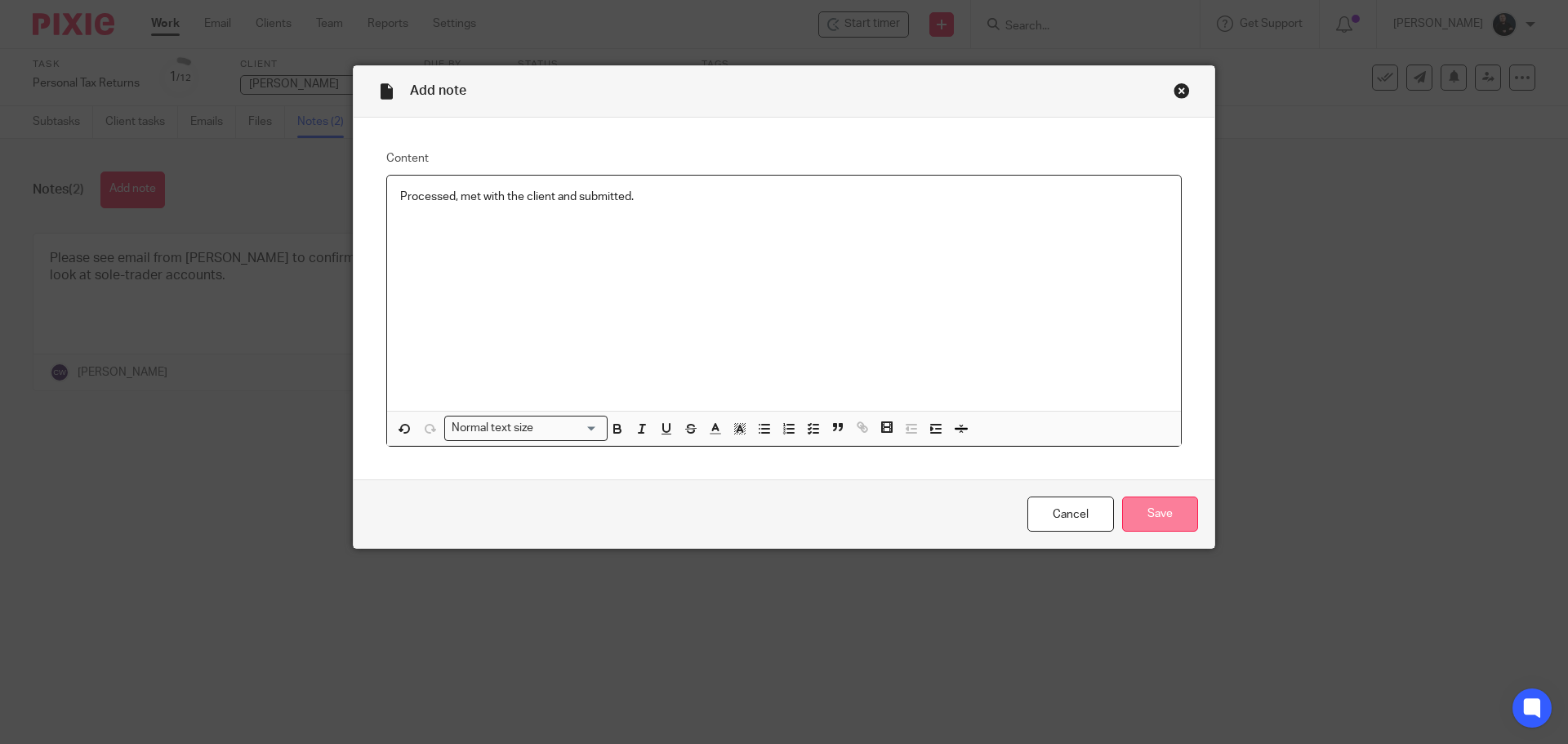
click at [1151, 523] on input "Save" at bounding box center [1160, 514] width 76 height 35
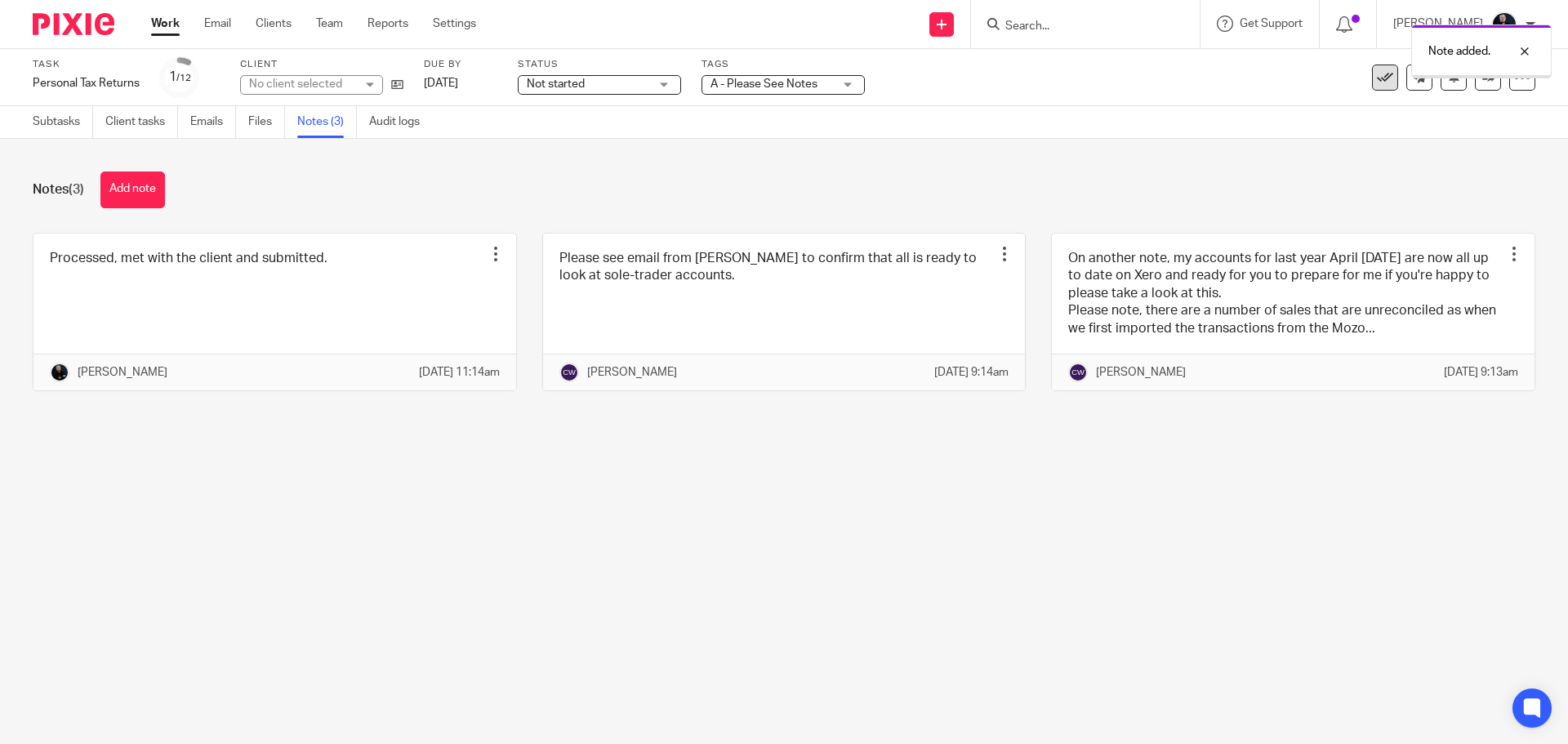
click at [1377, 81] on icon at bounding box center [1385, 77] width 16 height 16
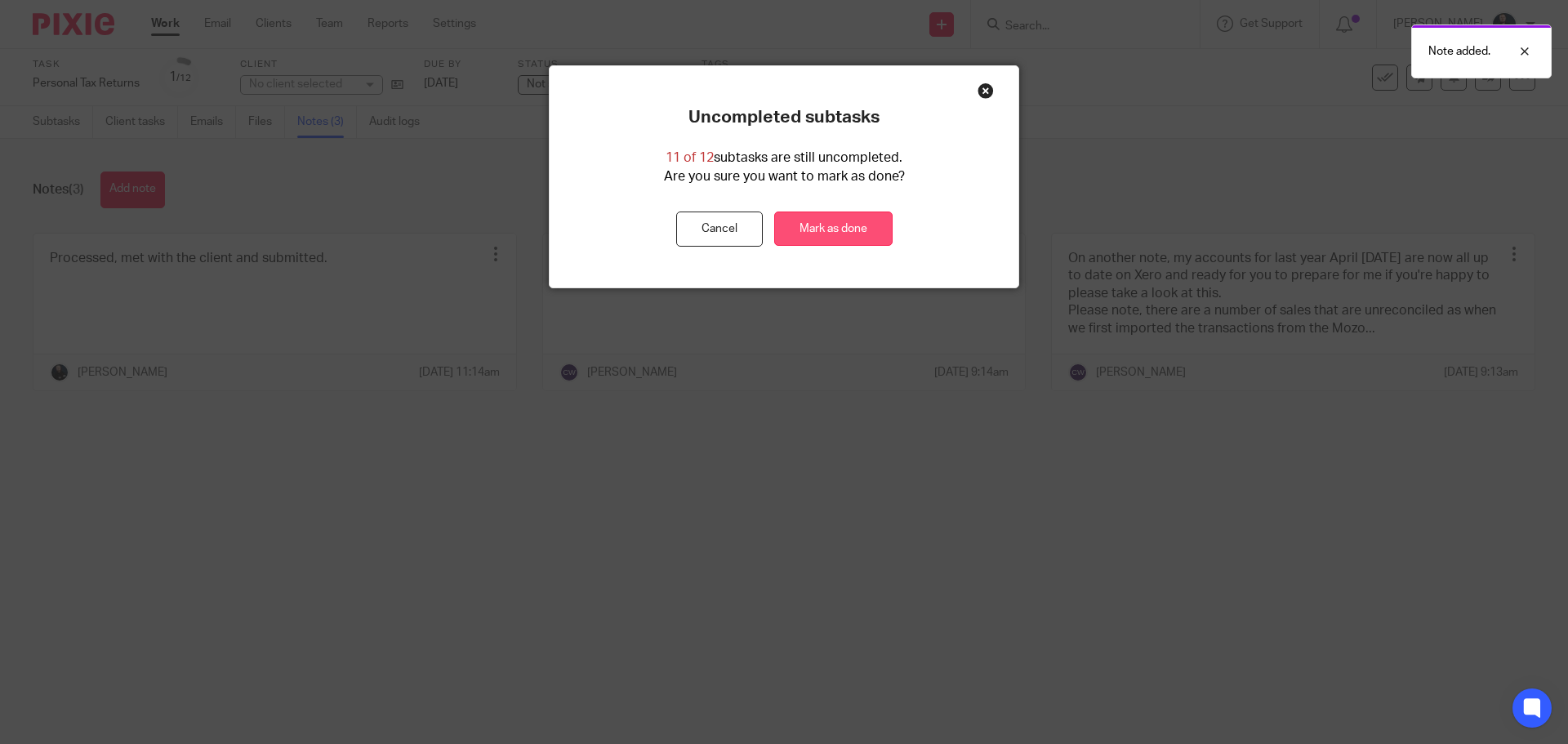
click at [825, 220] on link "Mark as done" at bounding box center [833, 229] width 118 height 35
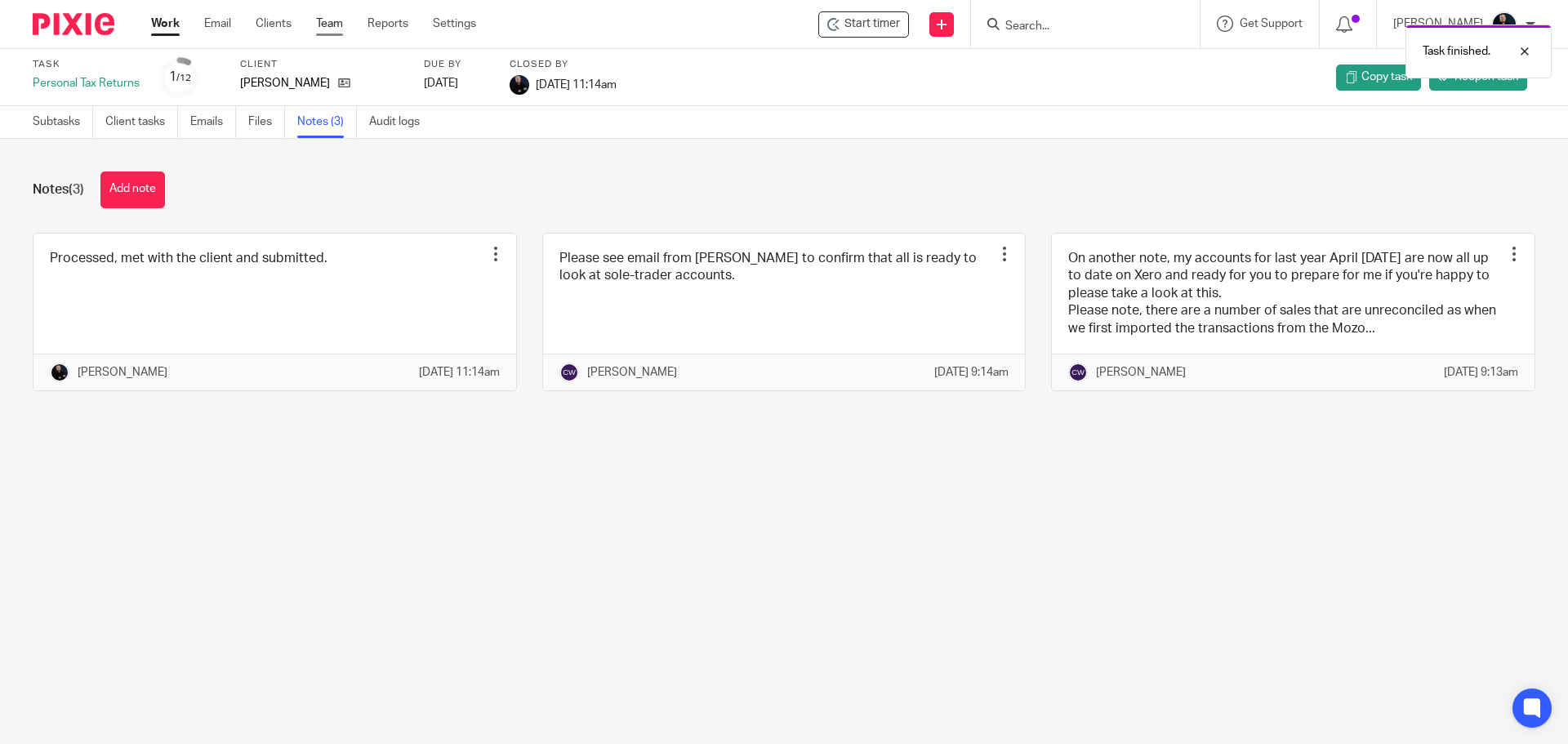
click at [338, 22] on link "Team" at bounding box center [329, 23] width 27 height 16
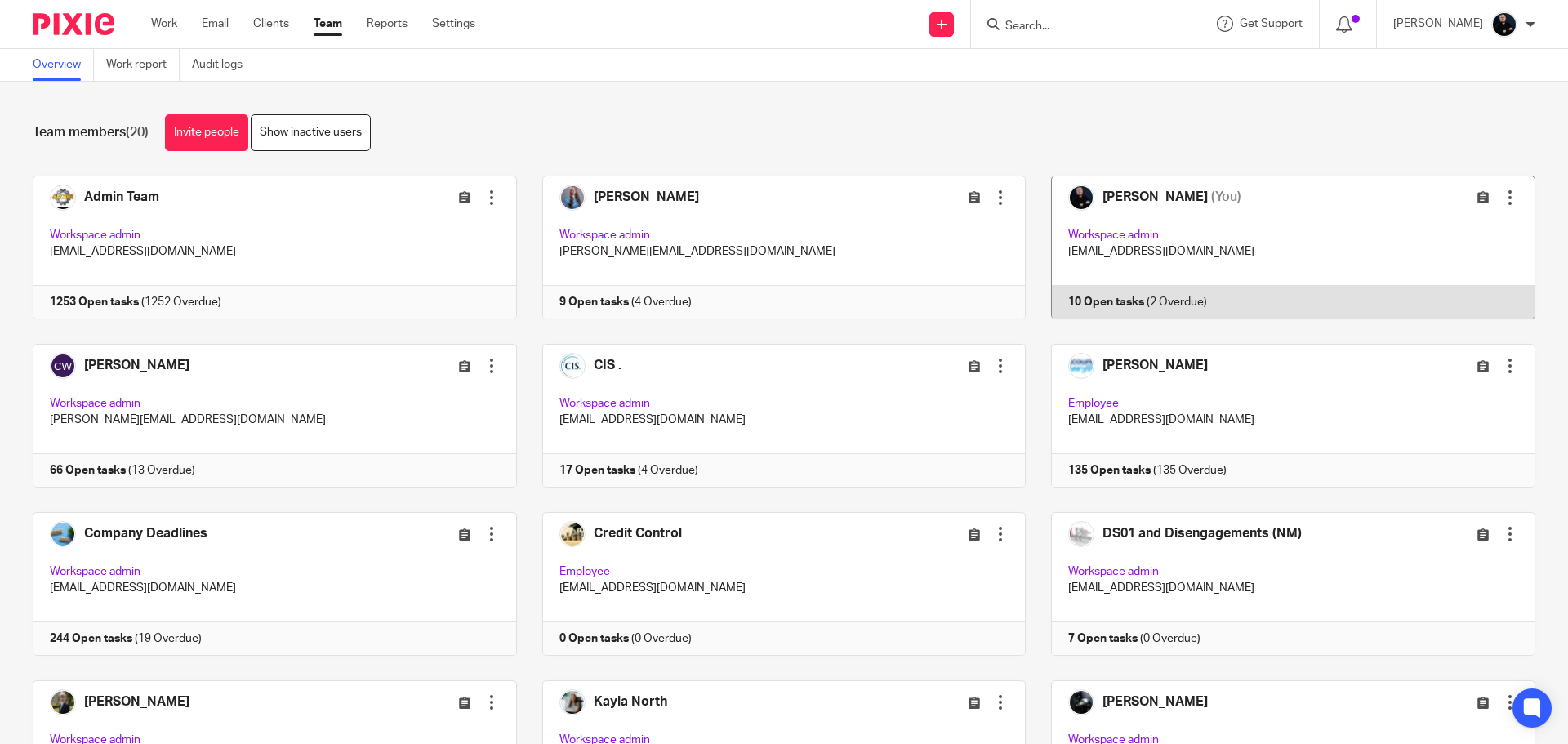
click at [1148, 206] on link at bounding box center [1280, 247] width 509 height 144
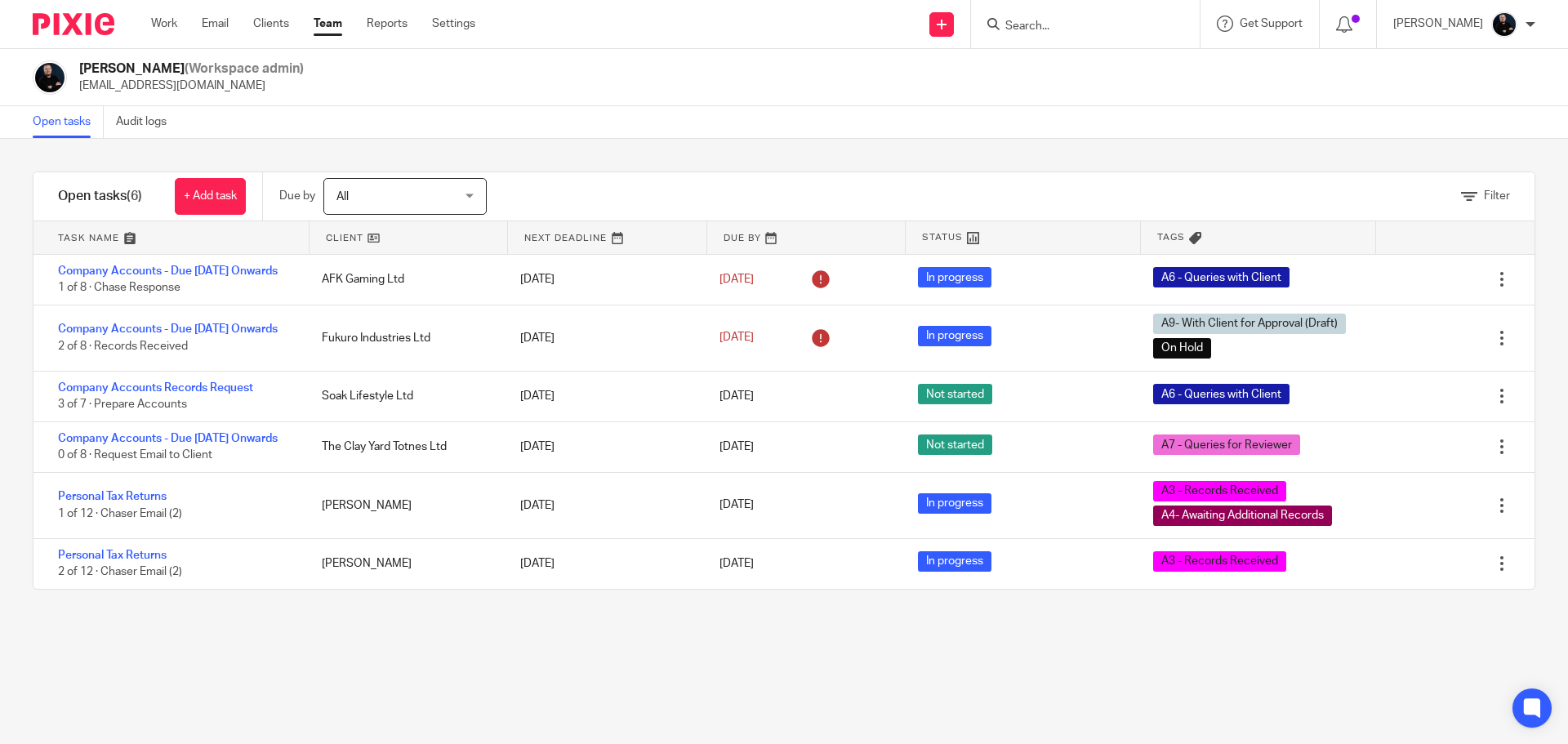
click at [309, 706] on div "Filter tasks Only show tasks matching all of these conditions 1 Client name Is …" at bounding box center [784, 441] width 1568 height 605
click at [434, 111] on div "Open tasks Audit logs" at bounding box center [784, 122] width 1568 height 33
click at [395, 91] on div "Ben Gruber (Workspace admin) ben@accounting4everything.com" at bounding box center [784, 78] width 1502 height 35
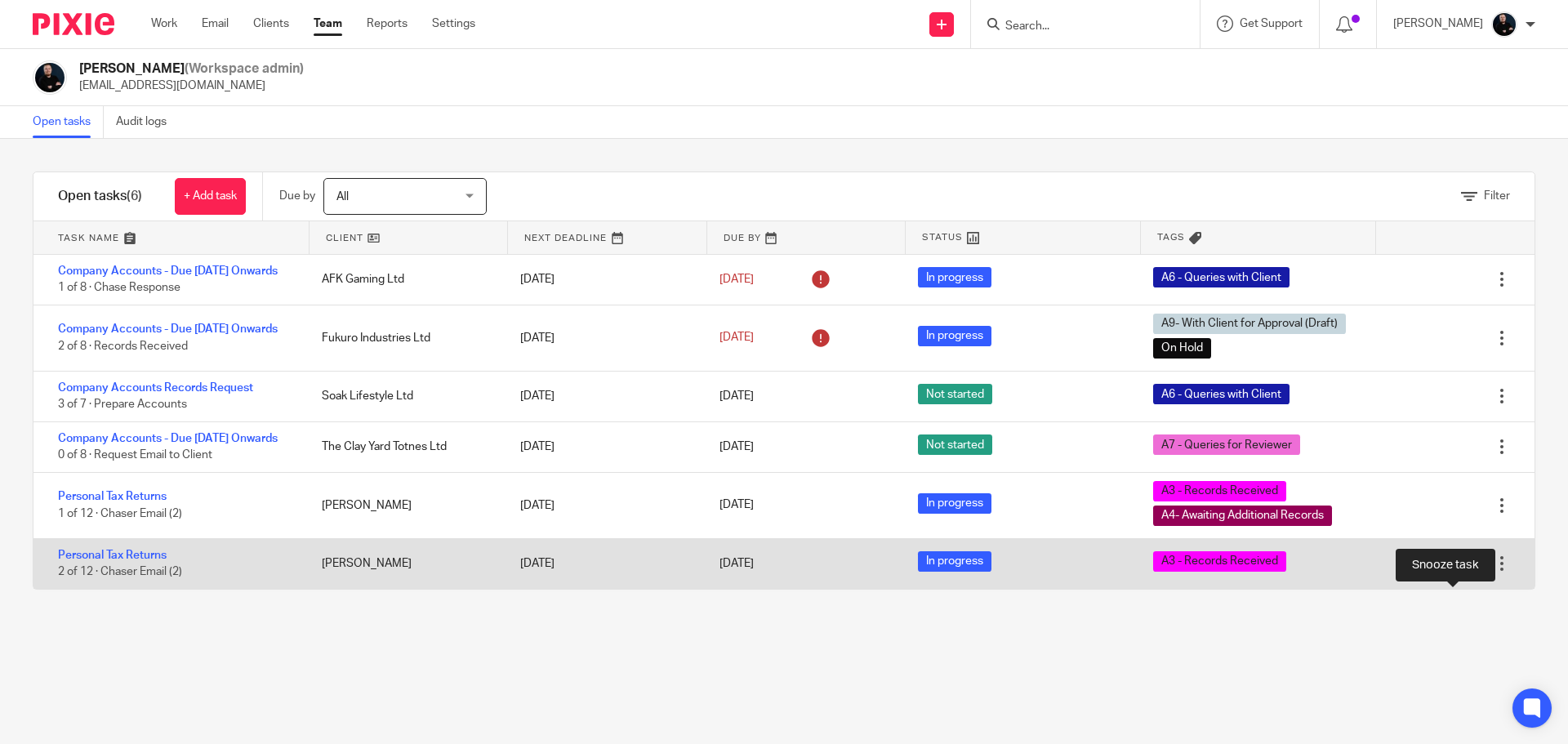
click at [1465, 572] on div at bounding box center [1473, 563] width 16 height 16
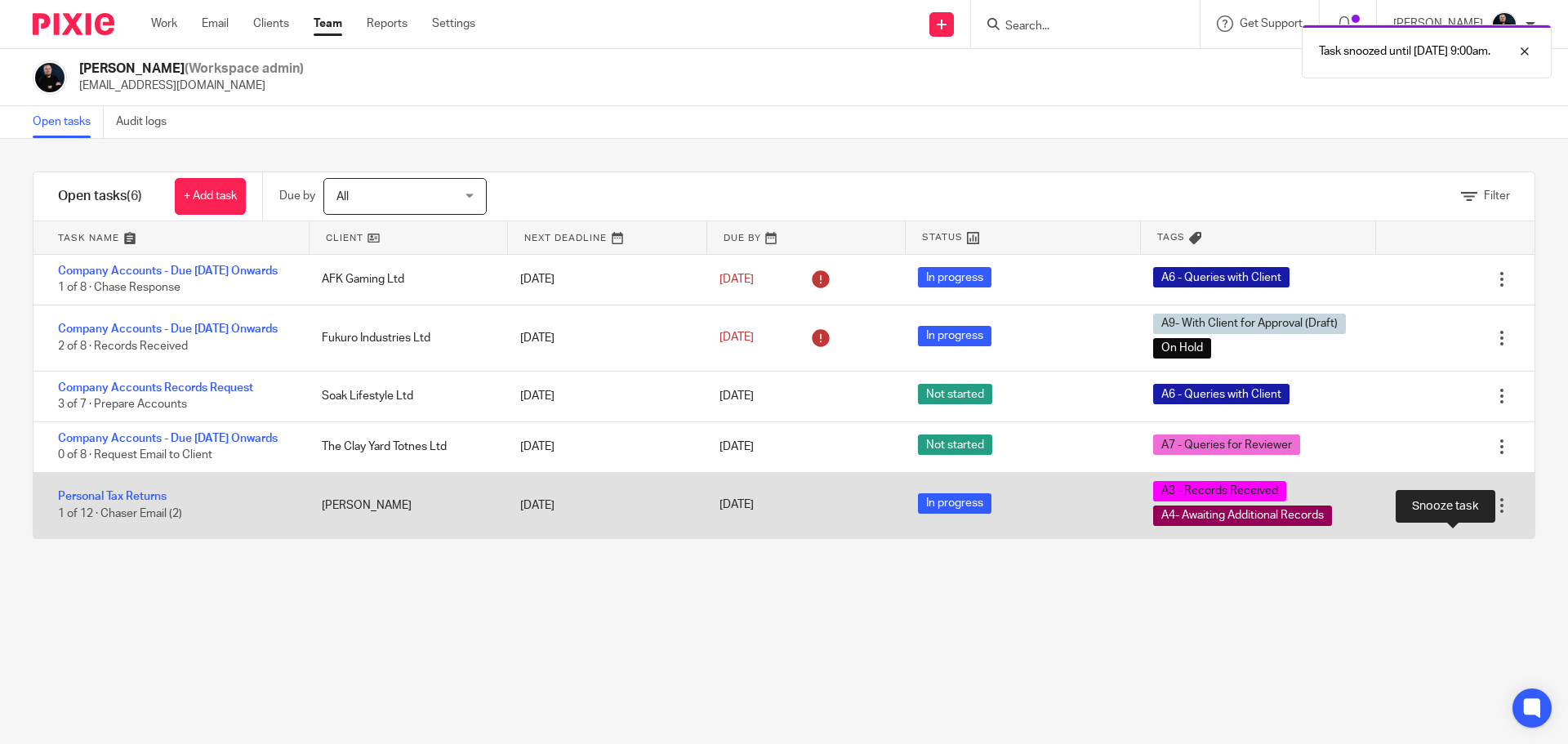
click at [1465, 514] on div at bounding box center [1473, 505] width 16 height 16
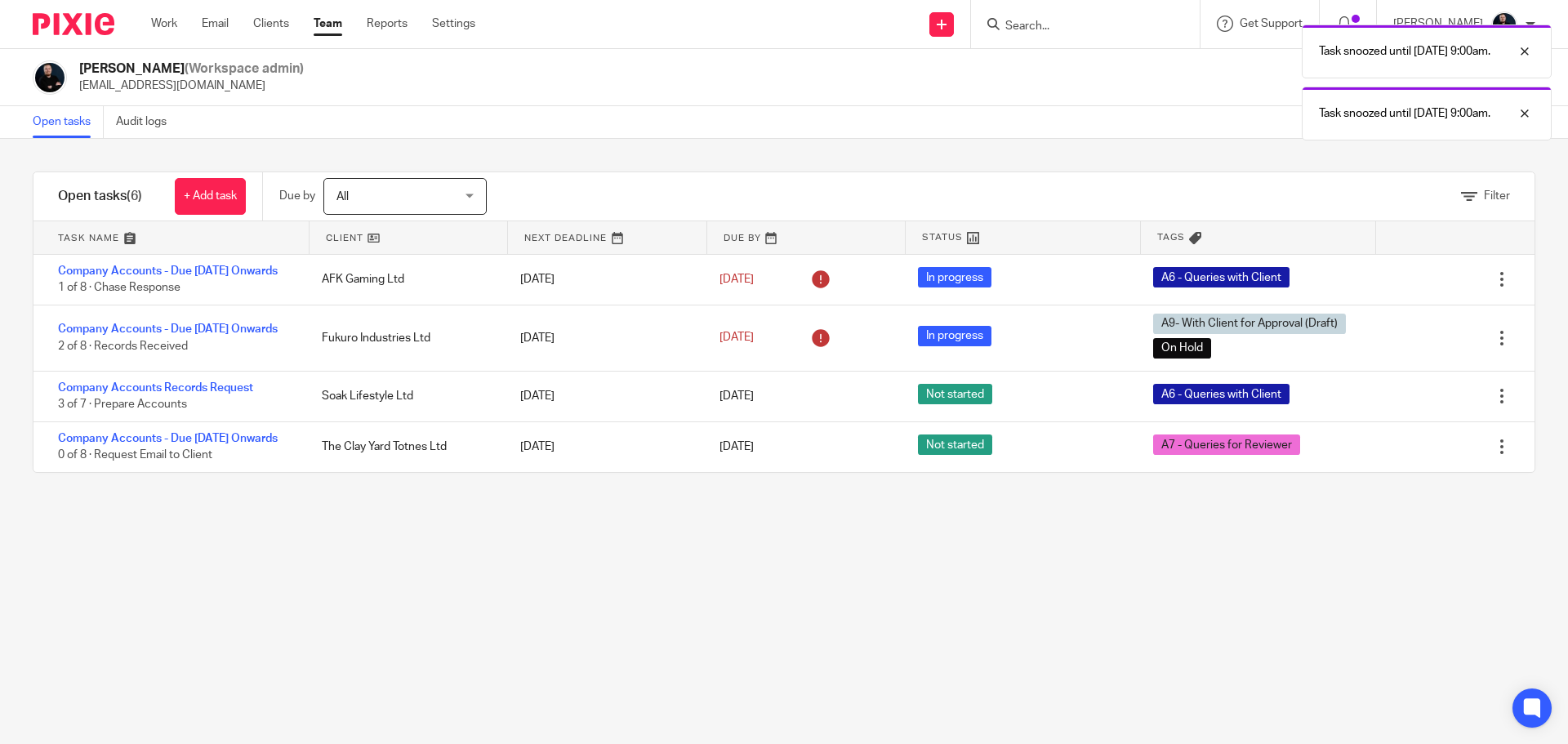
click at [1032, 642] on div "Filter tasks Only show tasks matching all of these conditions 1 Client name Is …" at bounding box center [784, 441] width 1568 height 605
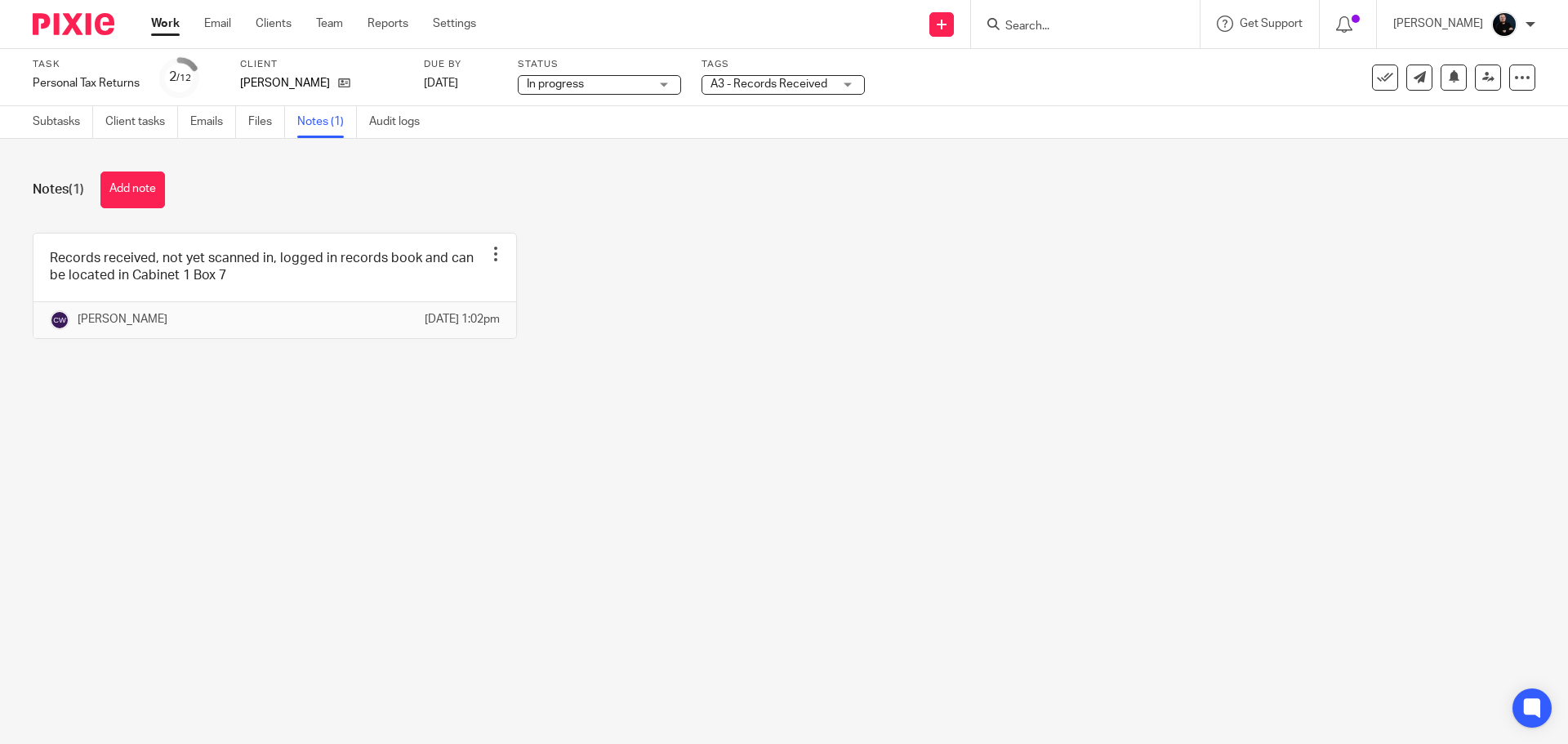
click at [262, 464] on main "Task Personal Tax Returns Save Personal Tax Returns 2 /12 Client [PERSON_NAME] …" at bounding box center [784, 372] width 1568 height 744
click at [285, 168] on div "Notes (1) Add note Records received, not yet scanned in, logged in records book…" at bounding box center [784, 267] width 1568 height 257
click at [440, 177] on div "Notes (1) Add note" at bounding box center [784, 190] width 1502 height 36
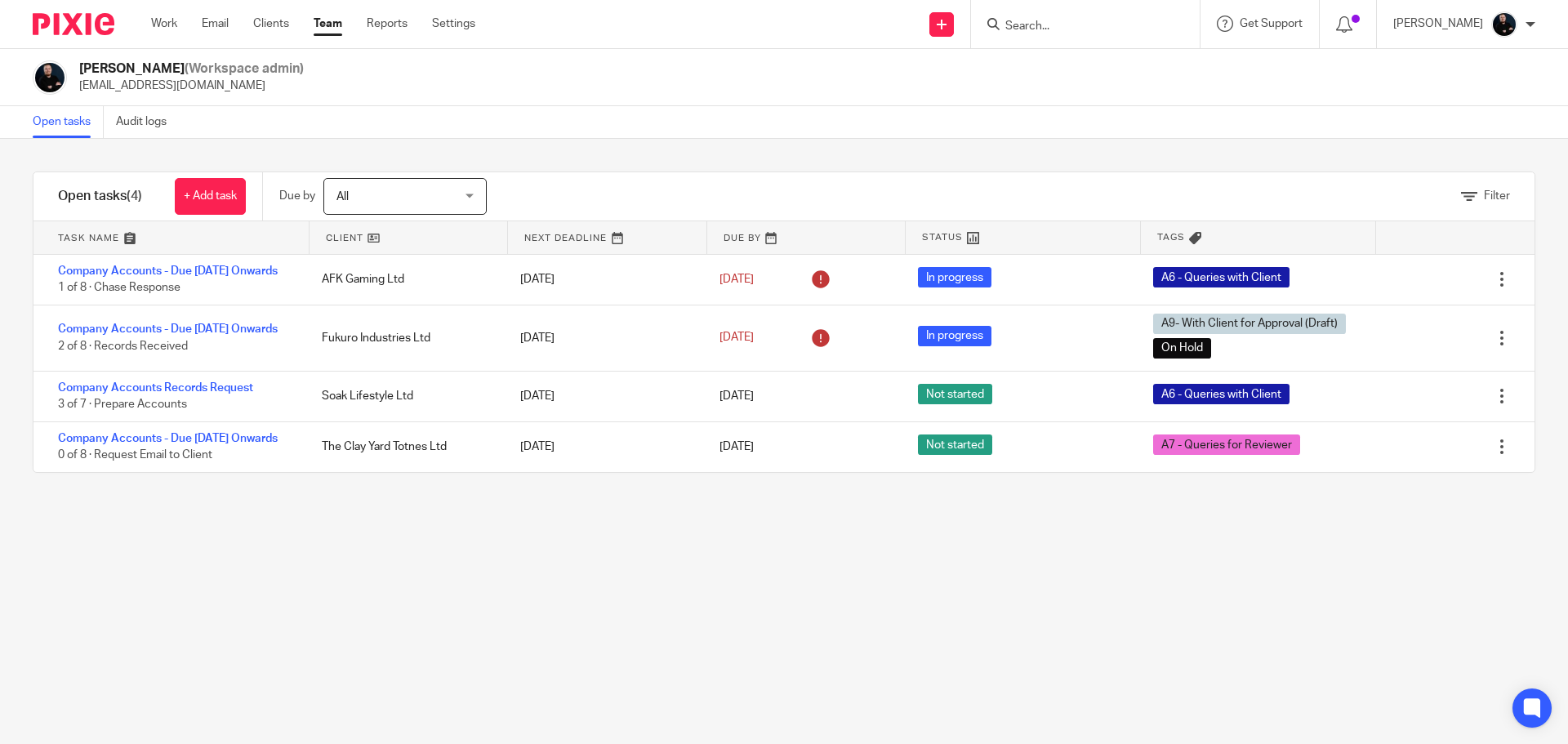
click at [469, 602] on div "Filter tasks Only show tasks matching all of these conditions 1 Client name Is …" at bounding box center [784, 441] width 1568 height 605
click at [646, 684] on div "Filter tasks Only show tasks matching all of these conditions 1 Client name Is …" at bounding box center [784, 441] width 1568 height 605
click at [1084, 22] on form at bounding box center [1090, 24] width 174 height 21
click at [1076, 35] on form at bounding box center [1090, 24] width 174 height 21
click at [1063, 28] on input "Search" at bounding box center [1076, 27] width 147 height 15
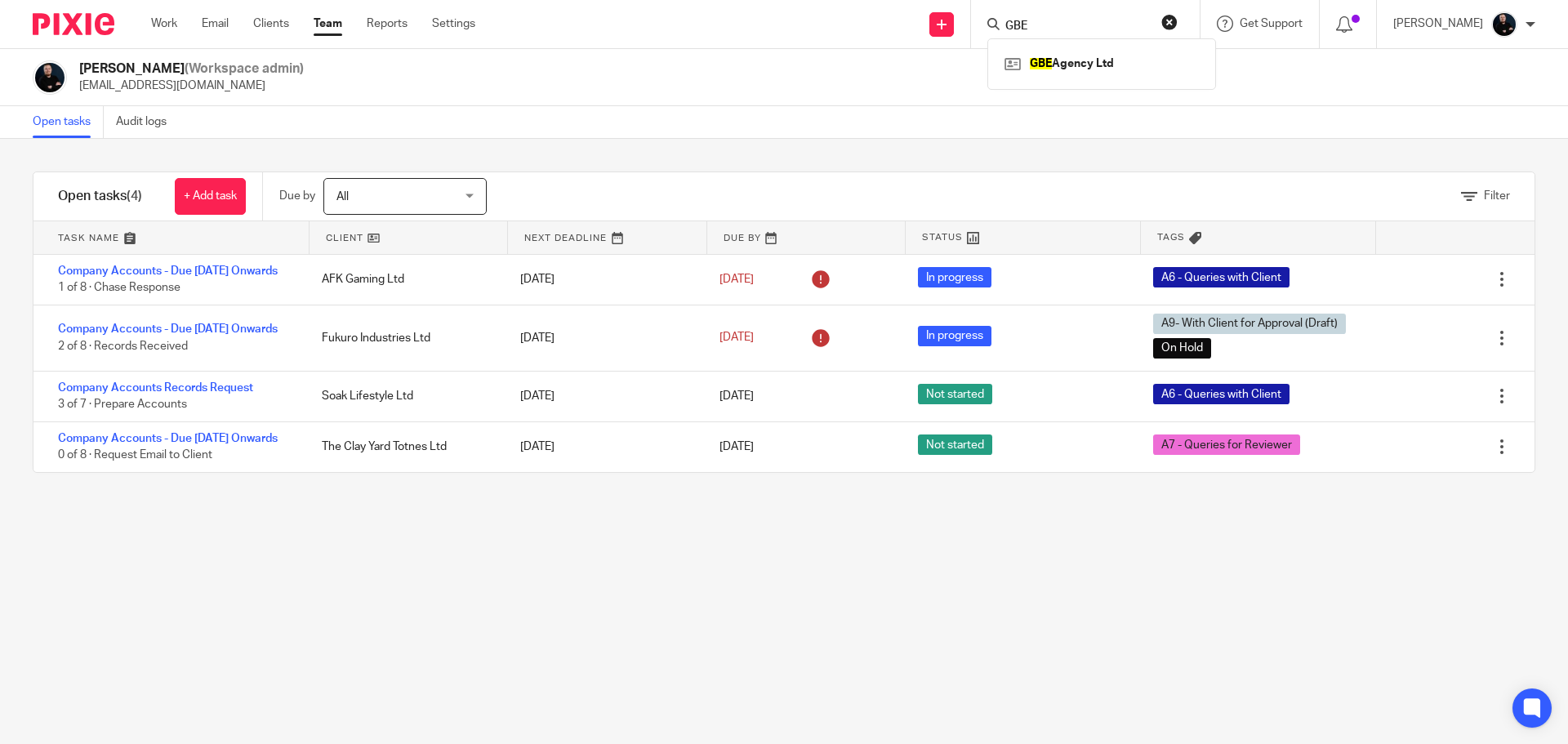
type input "GBE"
click at [1093, 49] on div "GBE Agency Ltd" at bounding box center [1101, 63] width 228 height 50
click at [1092, 63] on link at bounding box center [1101, 63] width 202 height 24
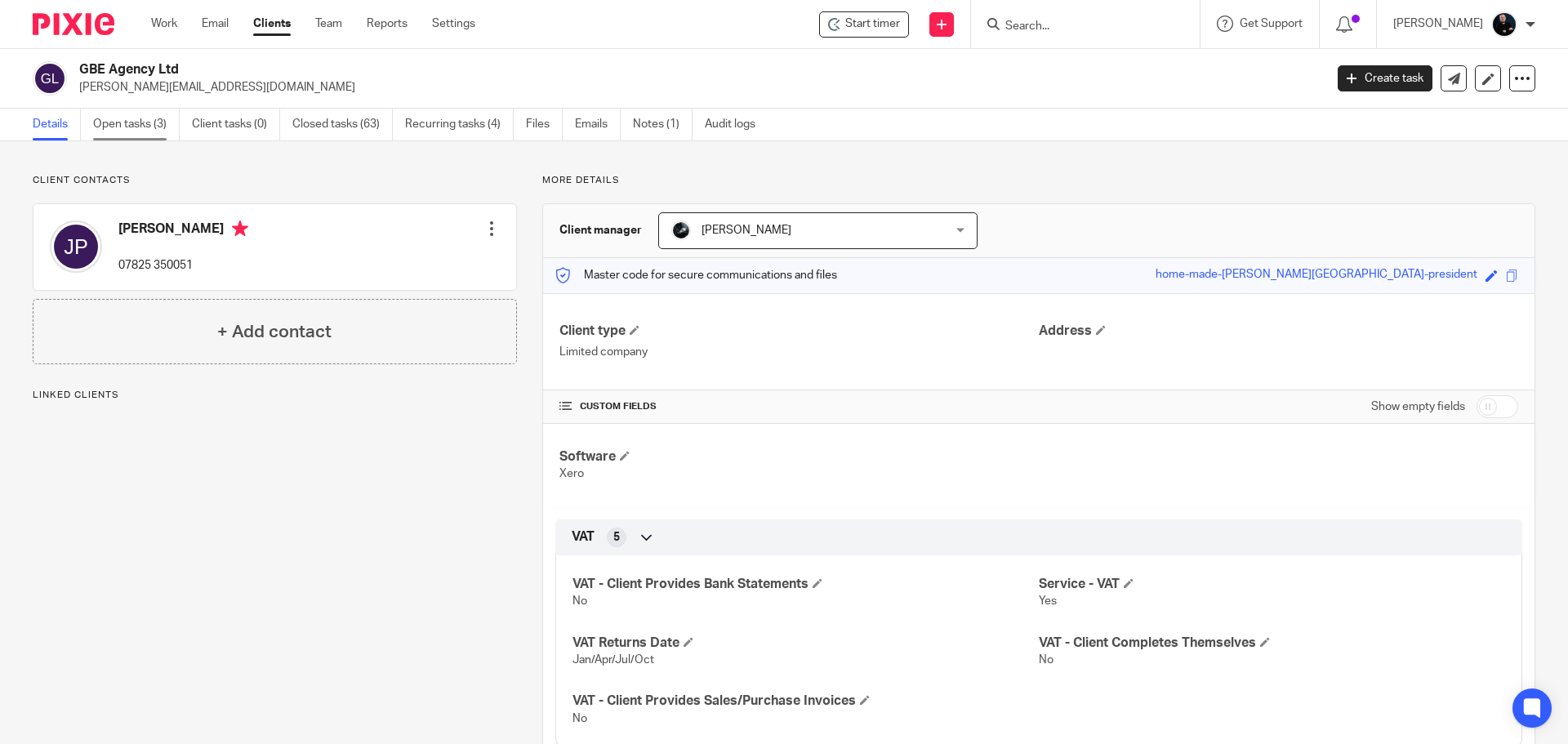
click at [118, 128] on link "Open tasks (3)" at bounding box center [136, 124] width 87 height 32
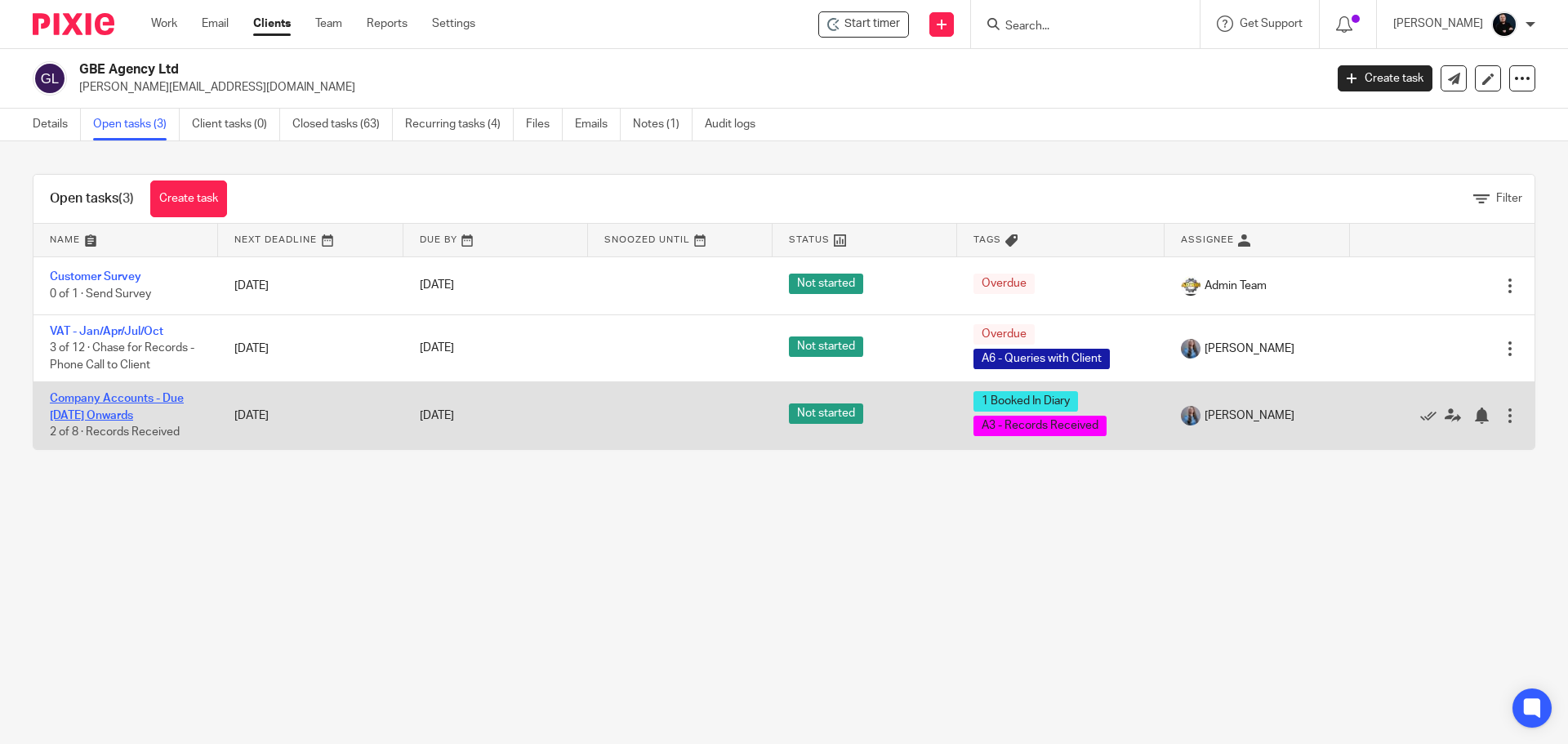
click at [70, 415] on link "Company Accounts - Due [DATE] Onwards" at bounding box center [116, 407] width 134 height 28
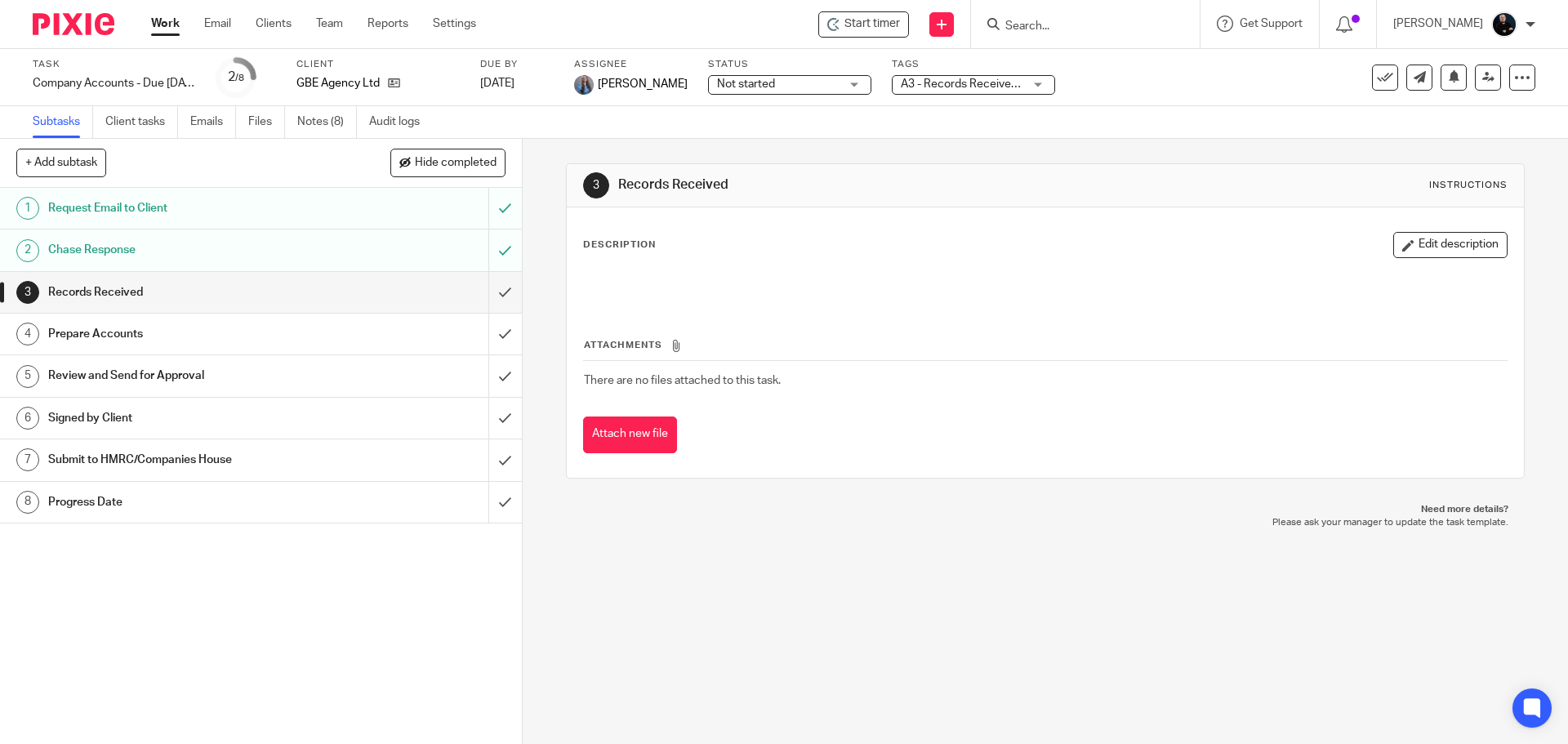
click at [323, 124] on link "Notes (8)" at bounding box center [327, 122] width 60 height 32
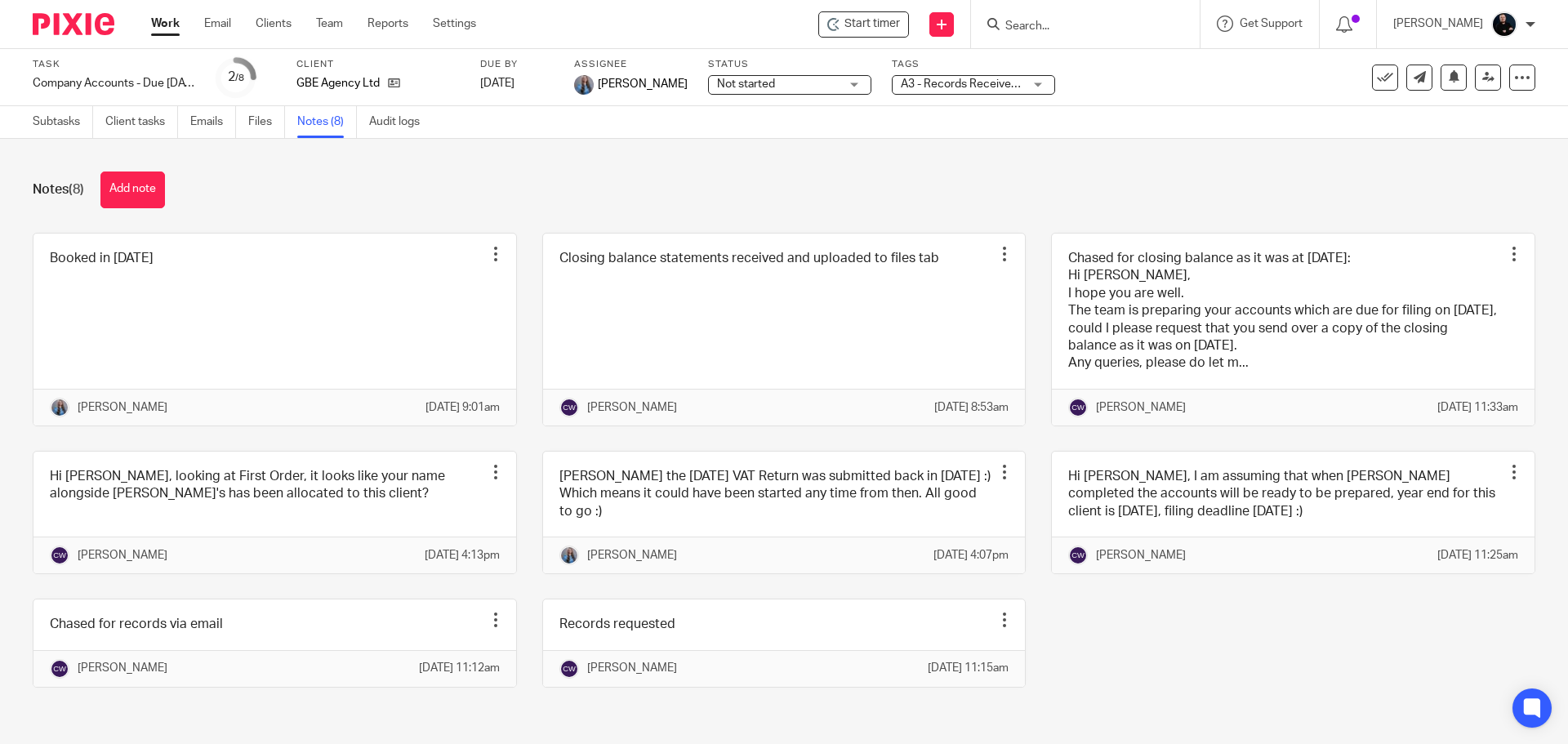
click at [314, 176] on div "Notes (8) Add note" at bounding box center [784, 190] width 1502 height 36
click at [331, 30] on link "Team" at bounding box center [329, 23] width 27 height 16
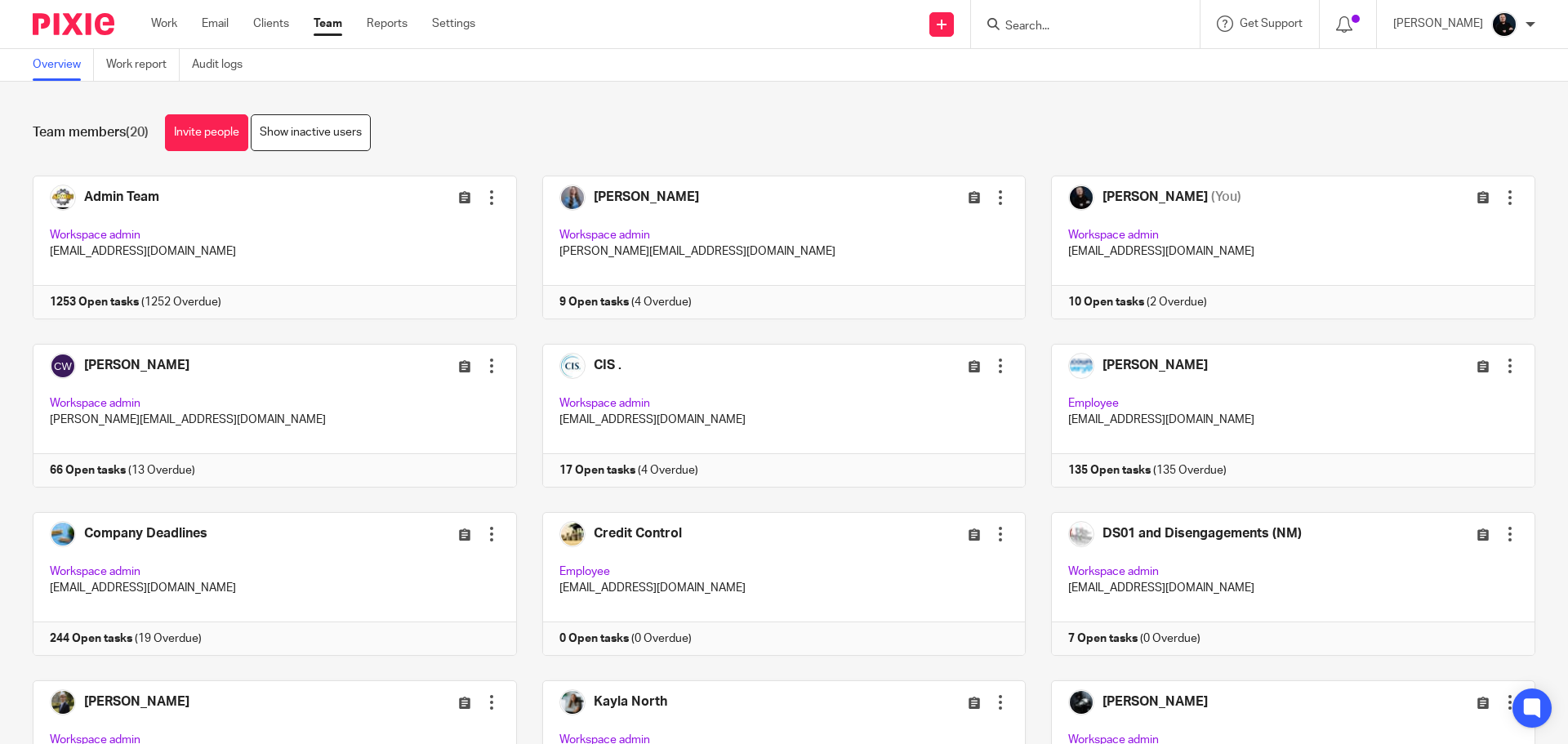
click at [695, 91] on div "Team members (20) Invite people Show inactive users Invite team members Add inv…" at bounding box center [784, 412] width 1568 height 662
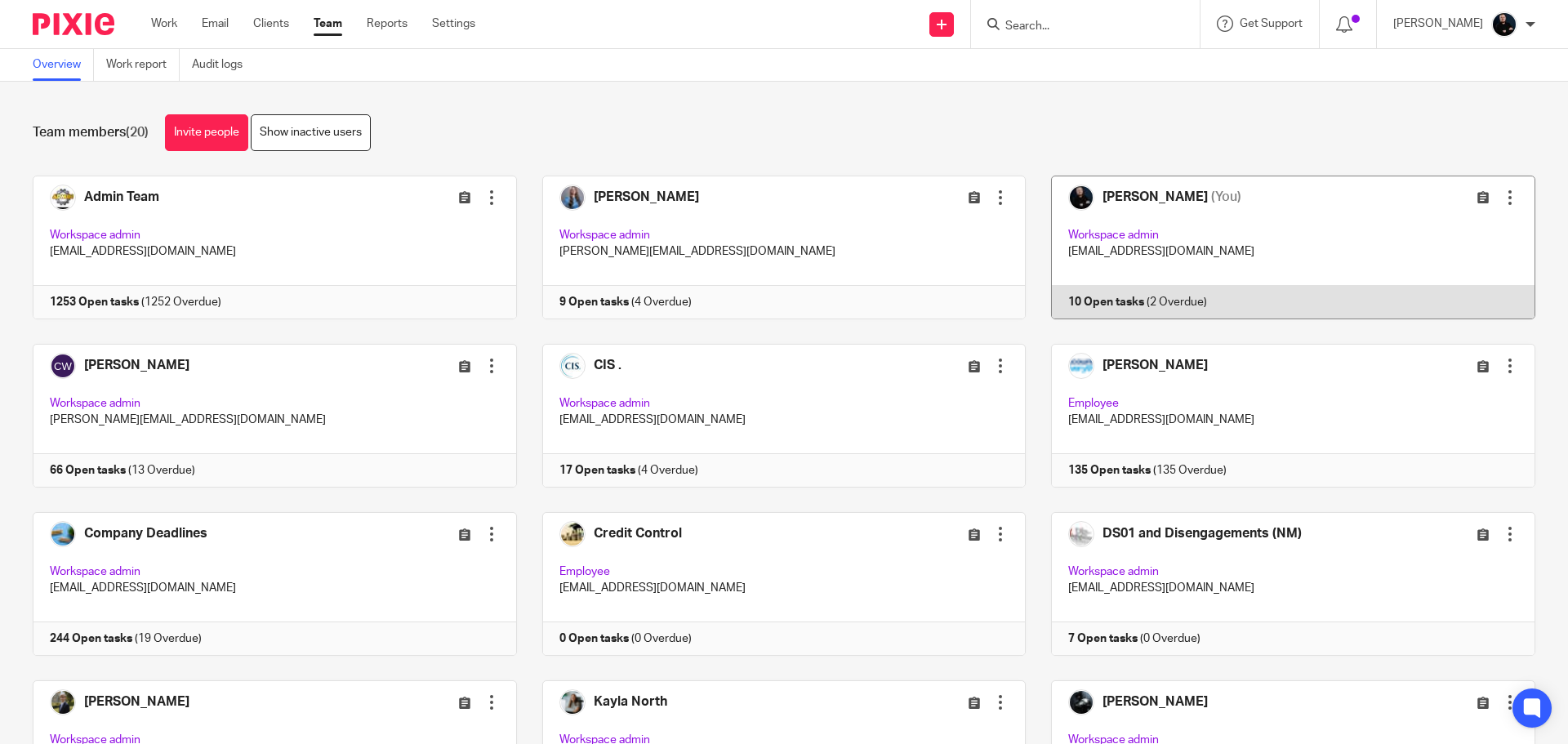
click at [1101, 199] on link at bounding box center [1280, 247] width 509 height 144
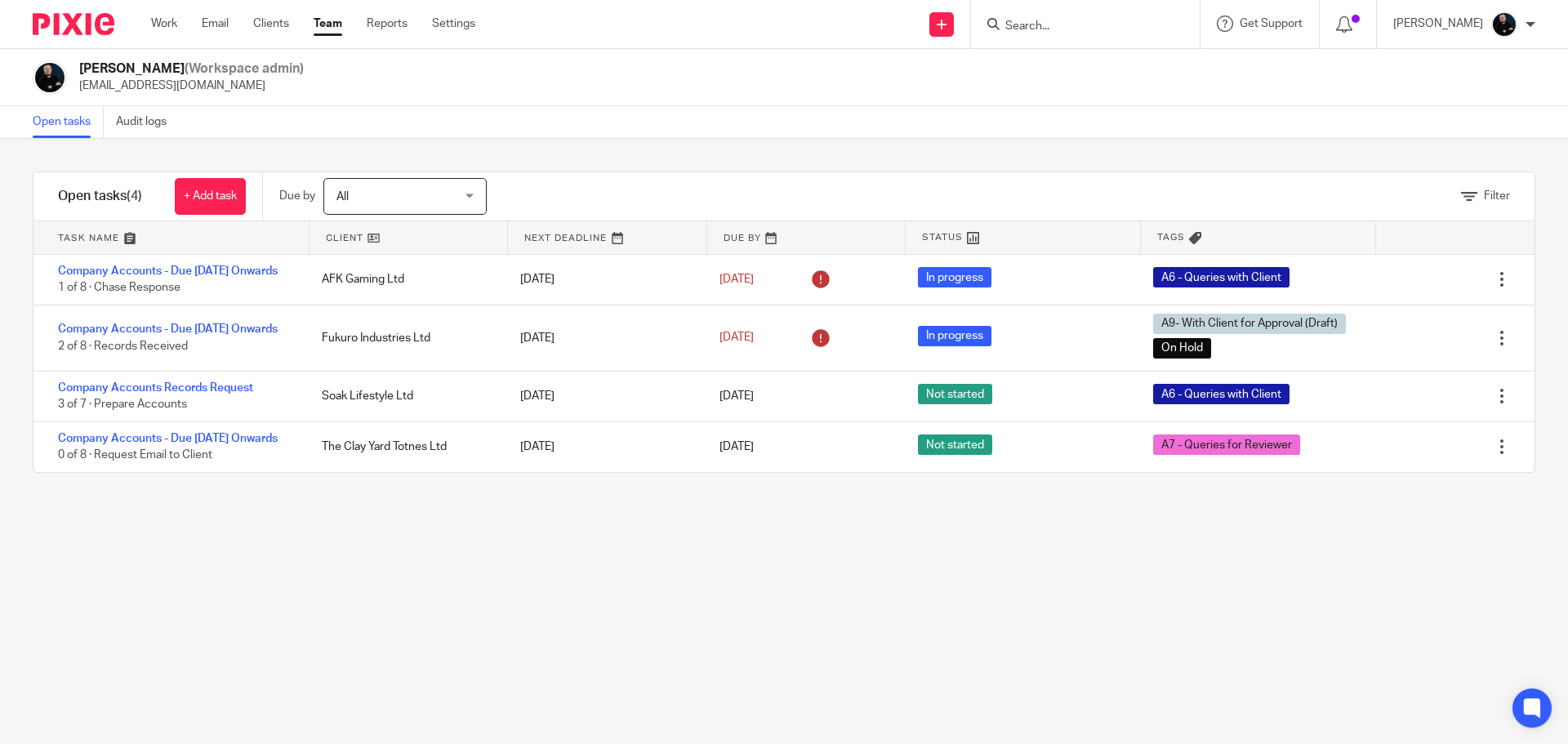
click at [1101, 199] on div "Filter" at bounding box center [1031, 197] width 1007 height 49
click at [476, 120] on div "Open tasks Audit logs" at bounding box center [784, 122] width 1568 height 33
click at [382, 126] on div "Open tasks Audit logs" at bounding box center [784, 122] width 1568 height 33
click at [381, 93] on div "[PERSON_NAME] (Workspace admin) [EMAIL_ADDRESS][DOMAIN_NAME]" at bounding box center [784, 78] width 1502 height 35
drag, startPoint x: 375, startPoint y: 142, endPoint x: 374, endPoint y: 90, distance: 52.0
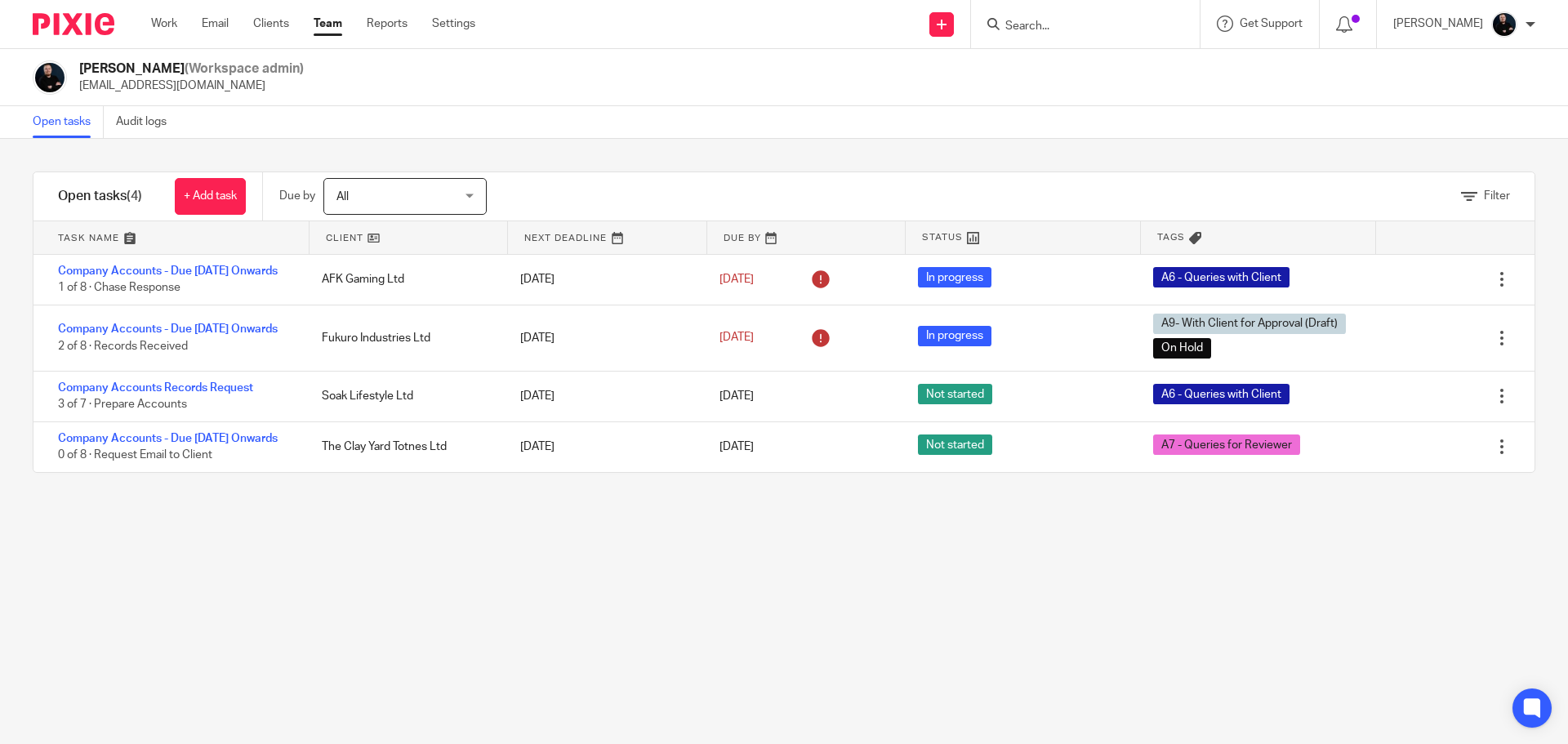
click at [375, 141] on div "Filter tasks Only show tasks matching all of these conditions 1 Client name Is …" at bounding box center [784, 441] width 1568 height 605
click at [614, 173] on div "Filter tasks Only show tasks matching all of these conditions 1 Client name Is …" at bounding box center [784, 441] width 1568 height 605
